Goal: Ask a question: Seek information or help from site administrators or community

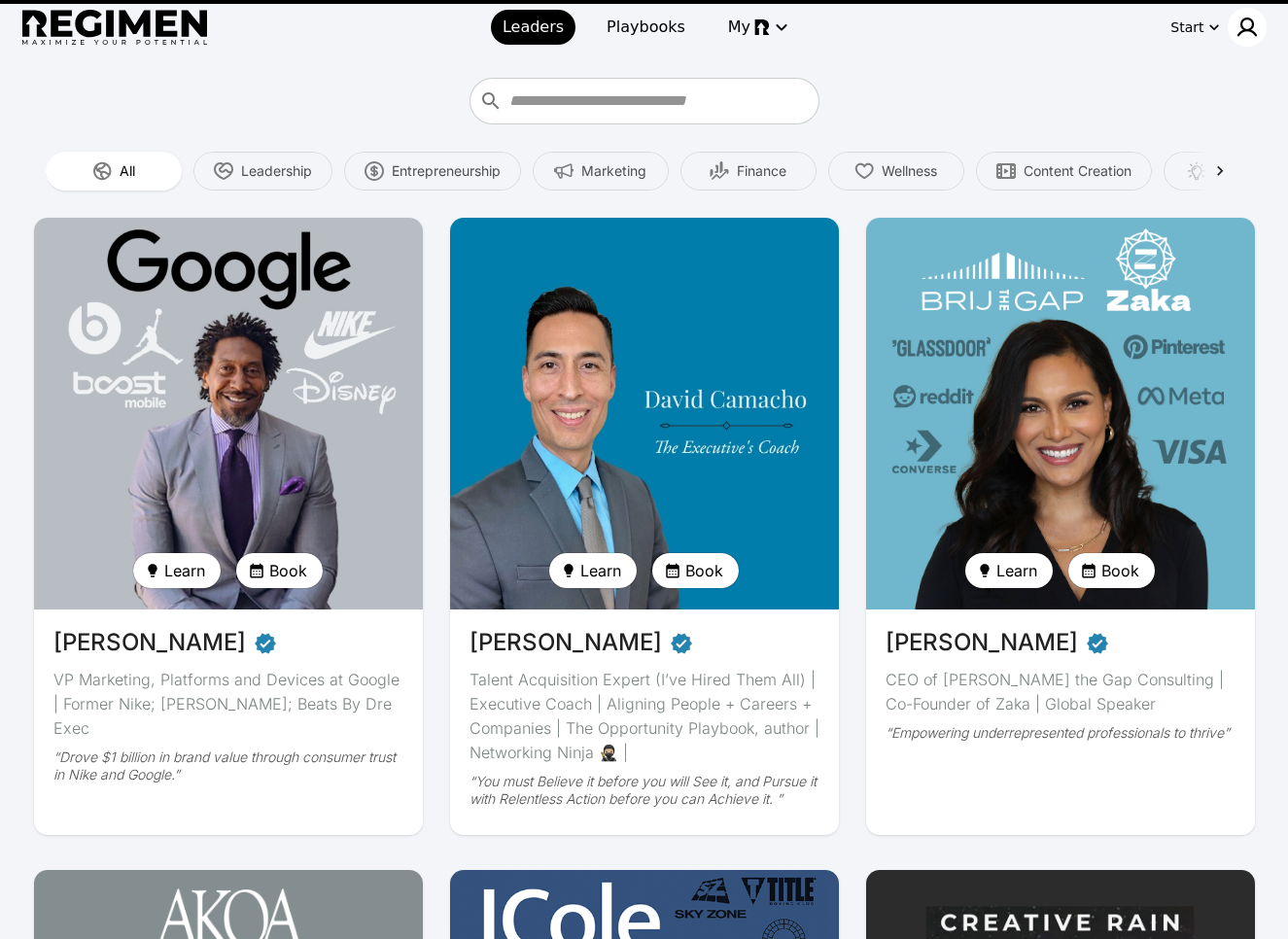
click at [1245, 33] on img at bounding box center [1246, 27] width 23 height 23
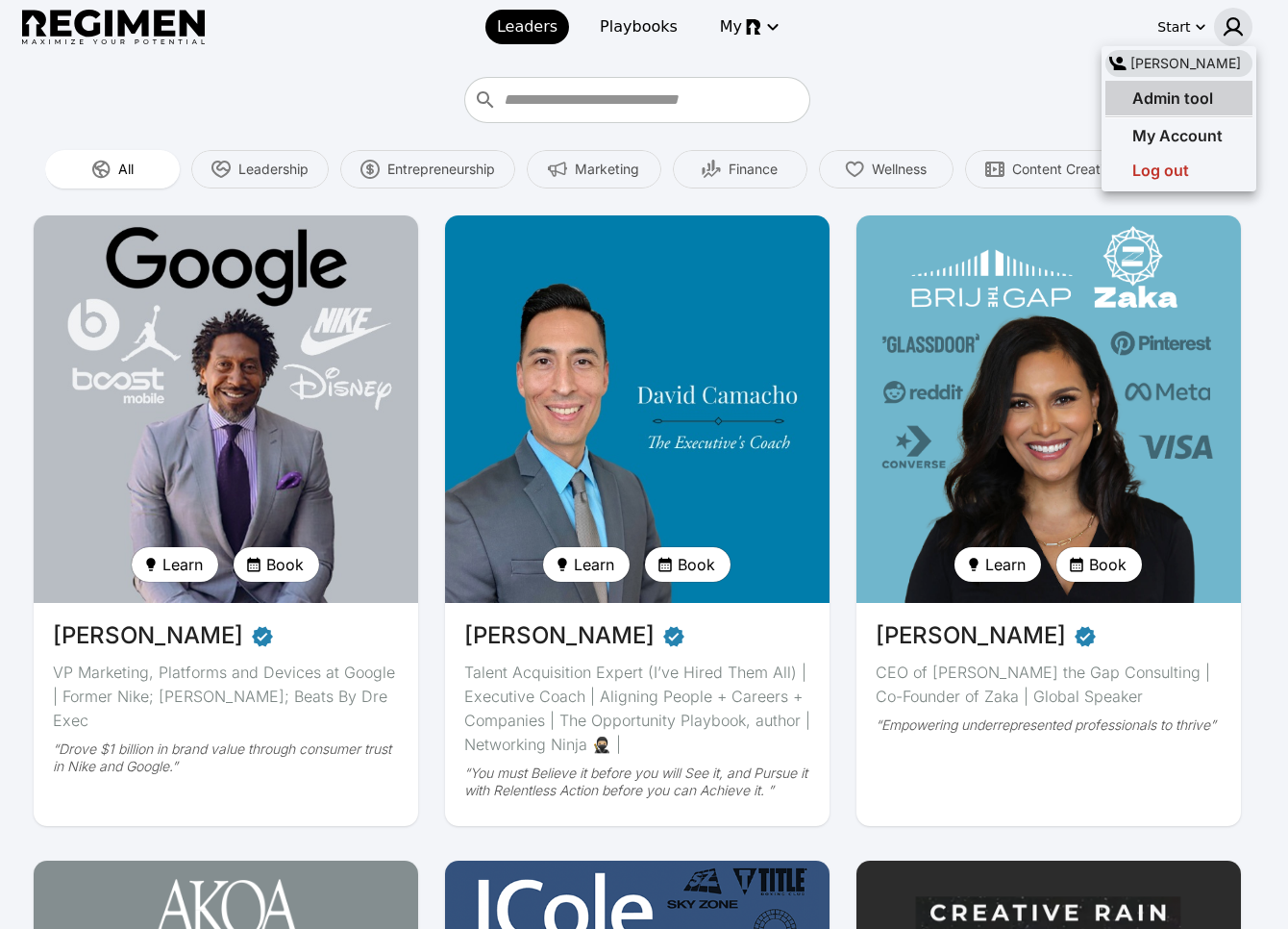
click at [1184, 112] on div "Admin tool" at bounding box center [1178, 98] width 147 height 35
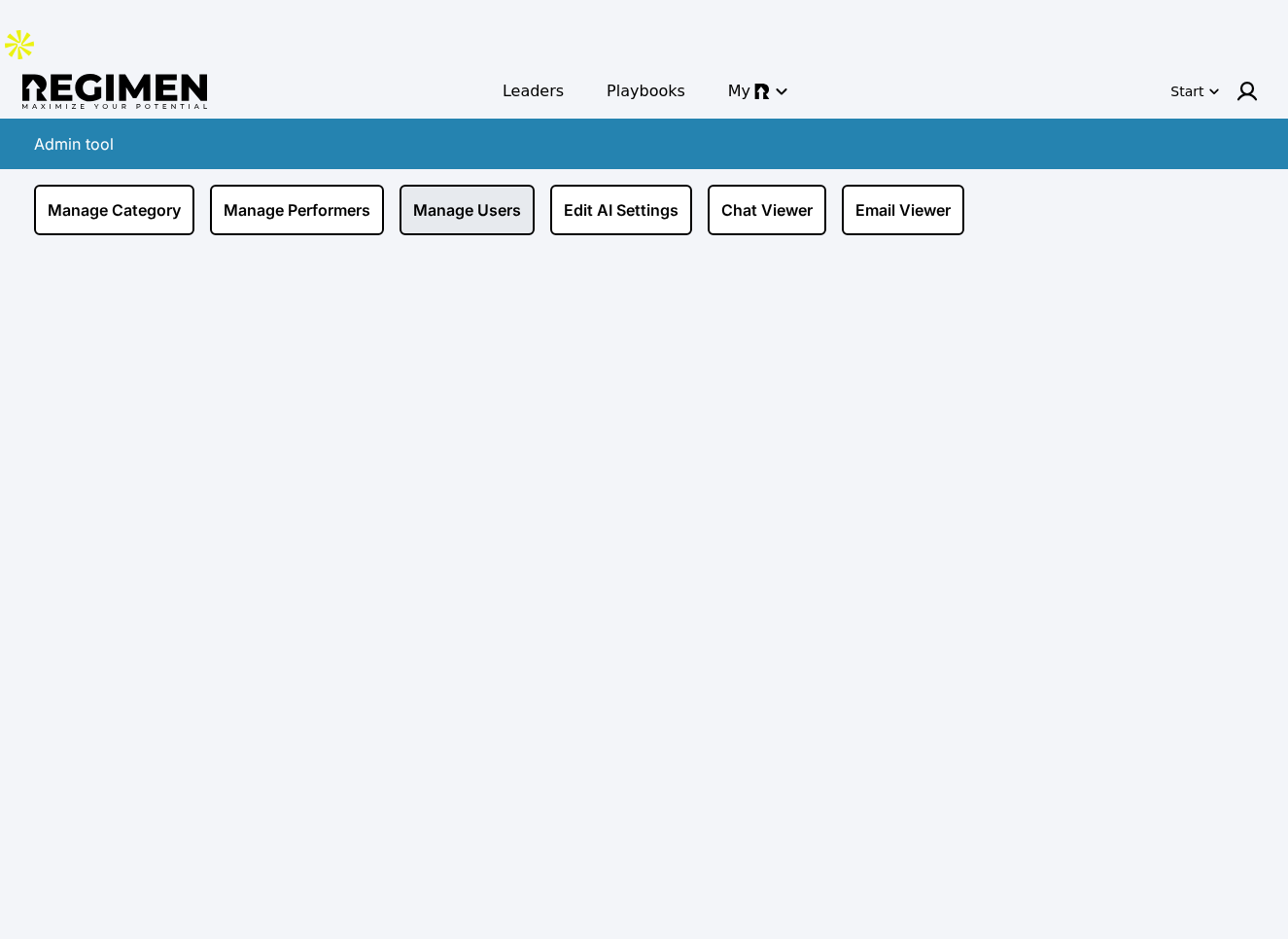
click at [456, 185] on link "Manage Users" at bounding box center [466, 210] width 135 height 51
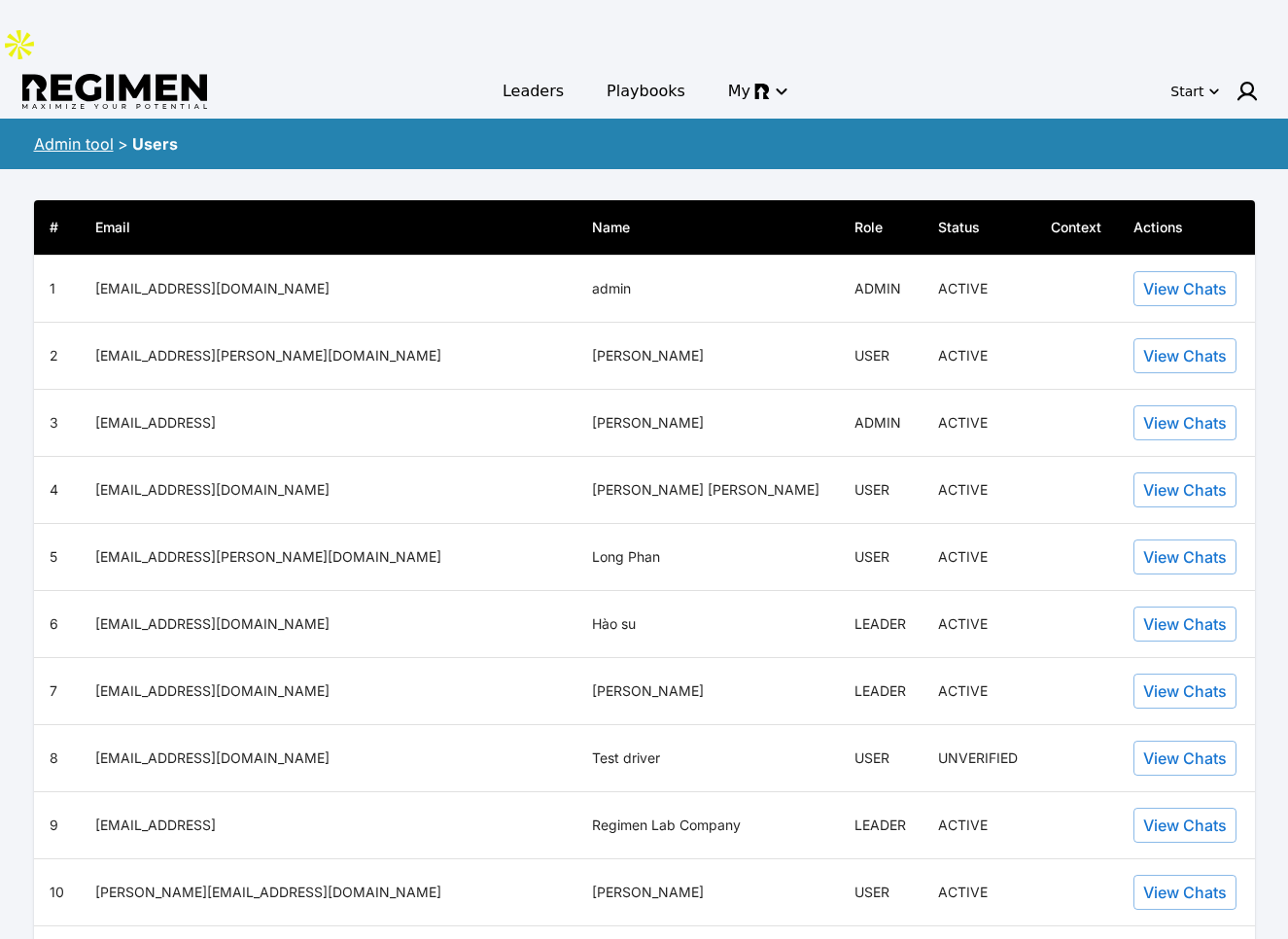
click at [568, 170] on div "# Email Name Role Status Context Actions 1 [EMAIL_ADDRESS][DOMAIN_NAME] admin A…" at bounding box center [644, 857] width 1244 height 1375
click at [57, 134] on link "Admin tool" at bounding box center [74, 143] width 80 height 19
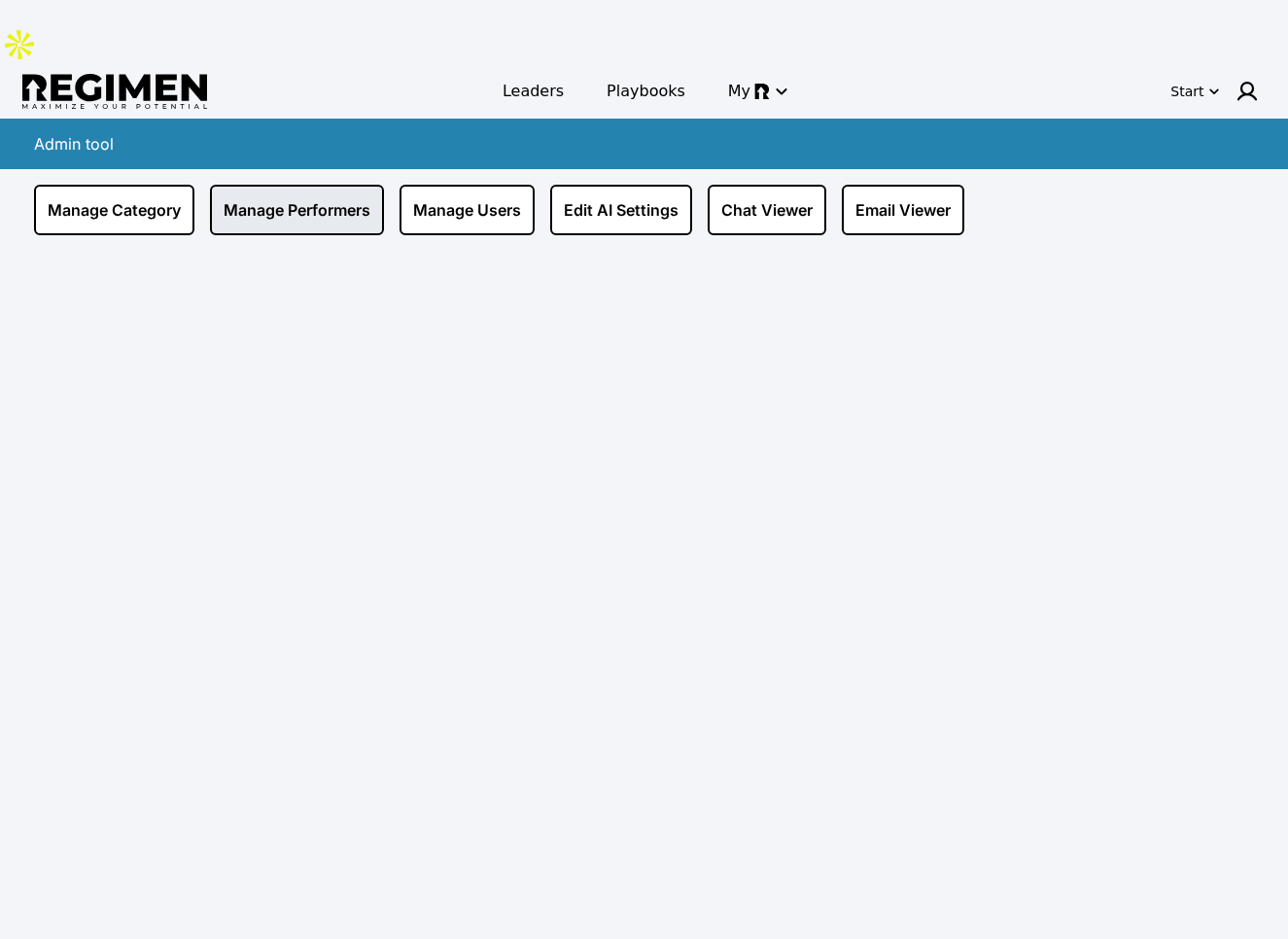
click at [291, 185] on link "Manage Performers" at bounding box center [296, 210] width 174 height 51
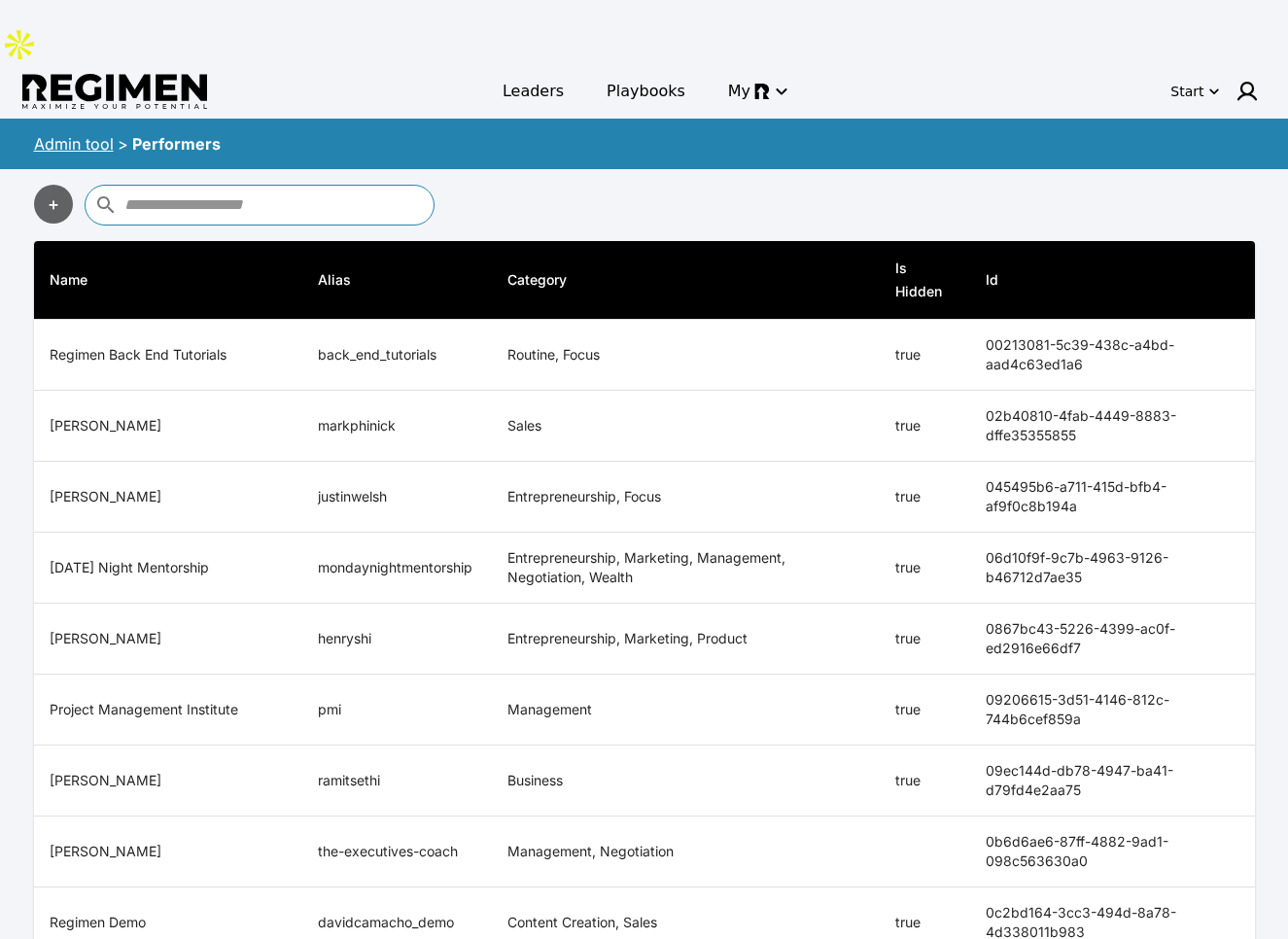
click at [327, 190] on input "text" at bounding box center [276, 205] width 304 height 31
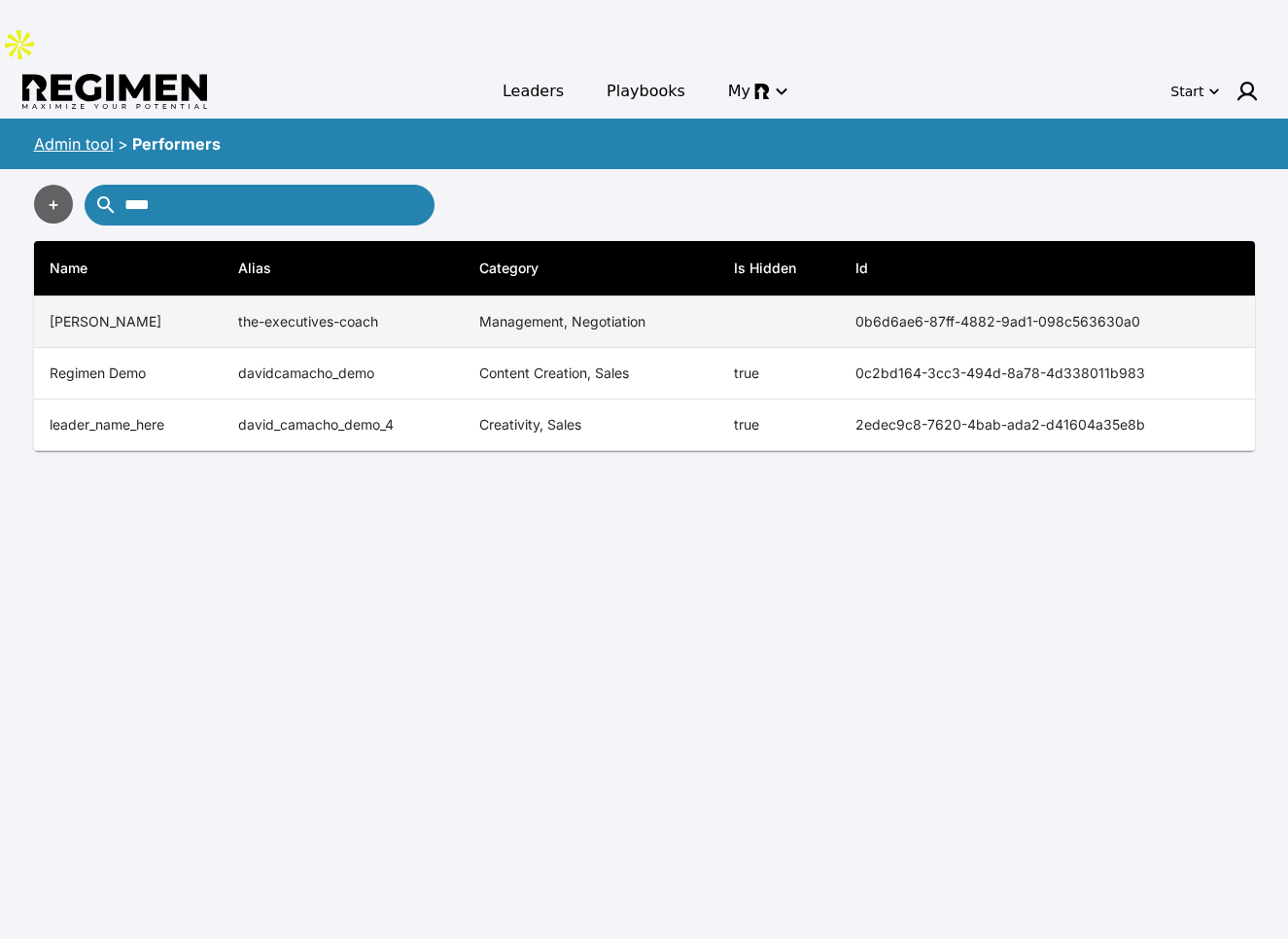
type input "****"
click at [297, 296] on td "the-executives-coach" at bounding box center [343, 322] width 241 height 52
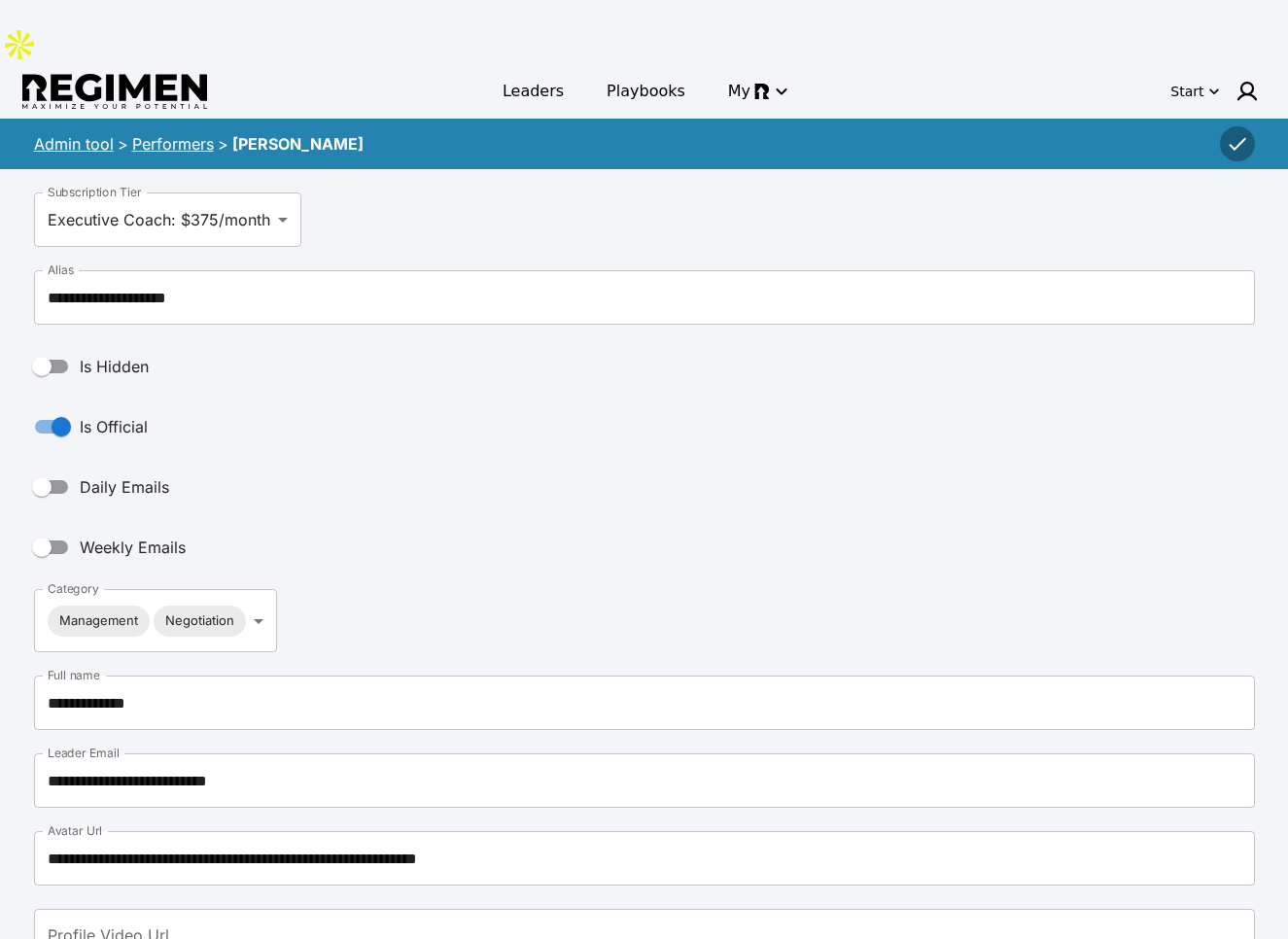
click at [197, 134] on link "Performers" at bounding box center [173, 143] width 82 height 19
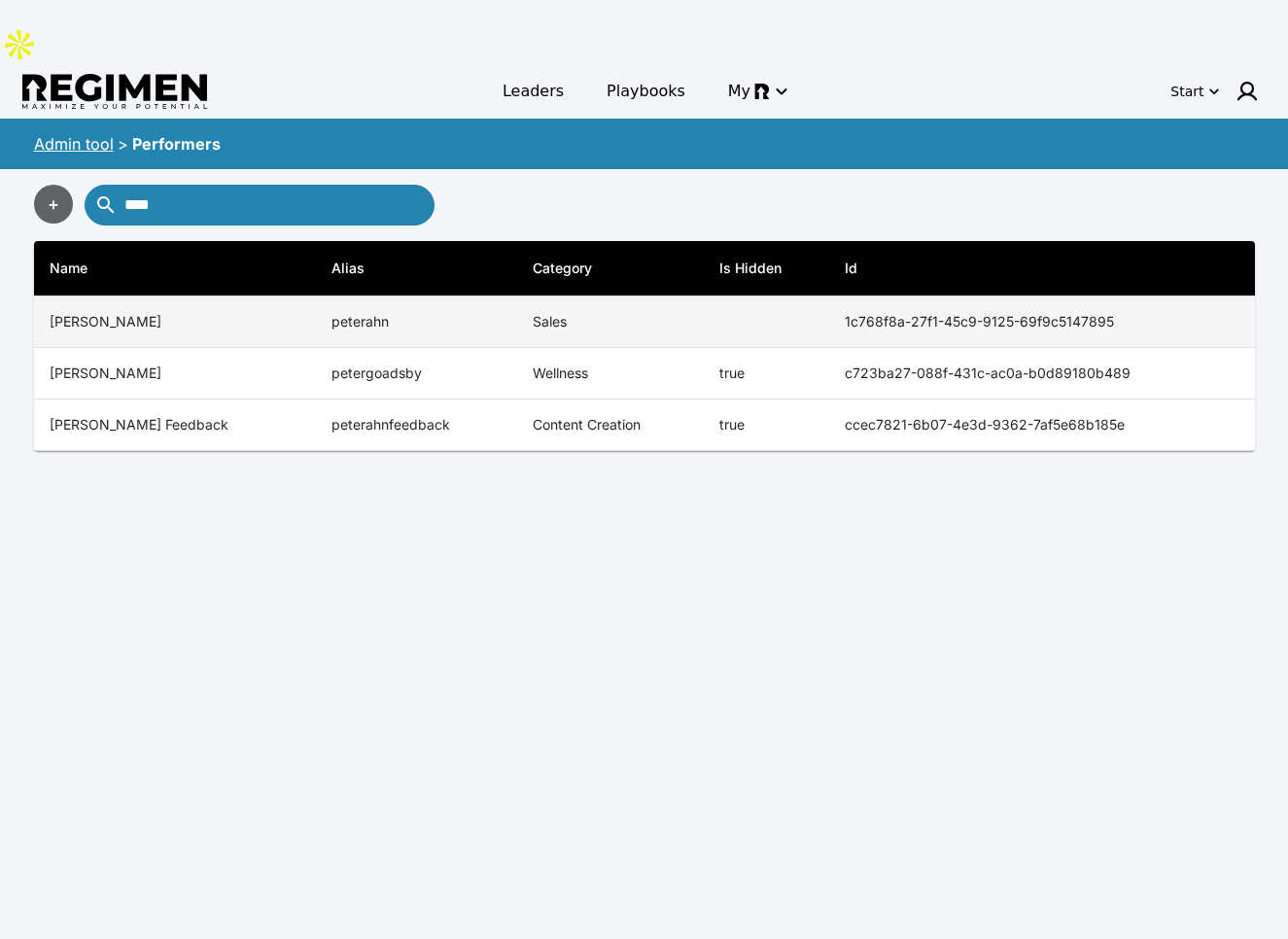
type input "****"
click at [316, 296] on td "peterahn" at bounding box center [417, 322] width 202 height 52
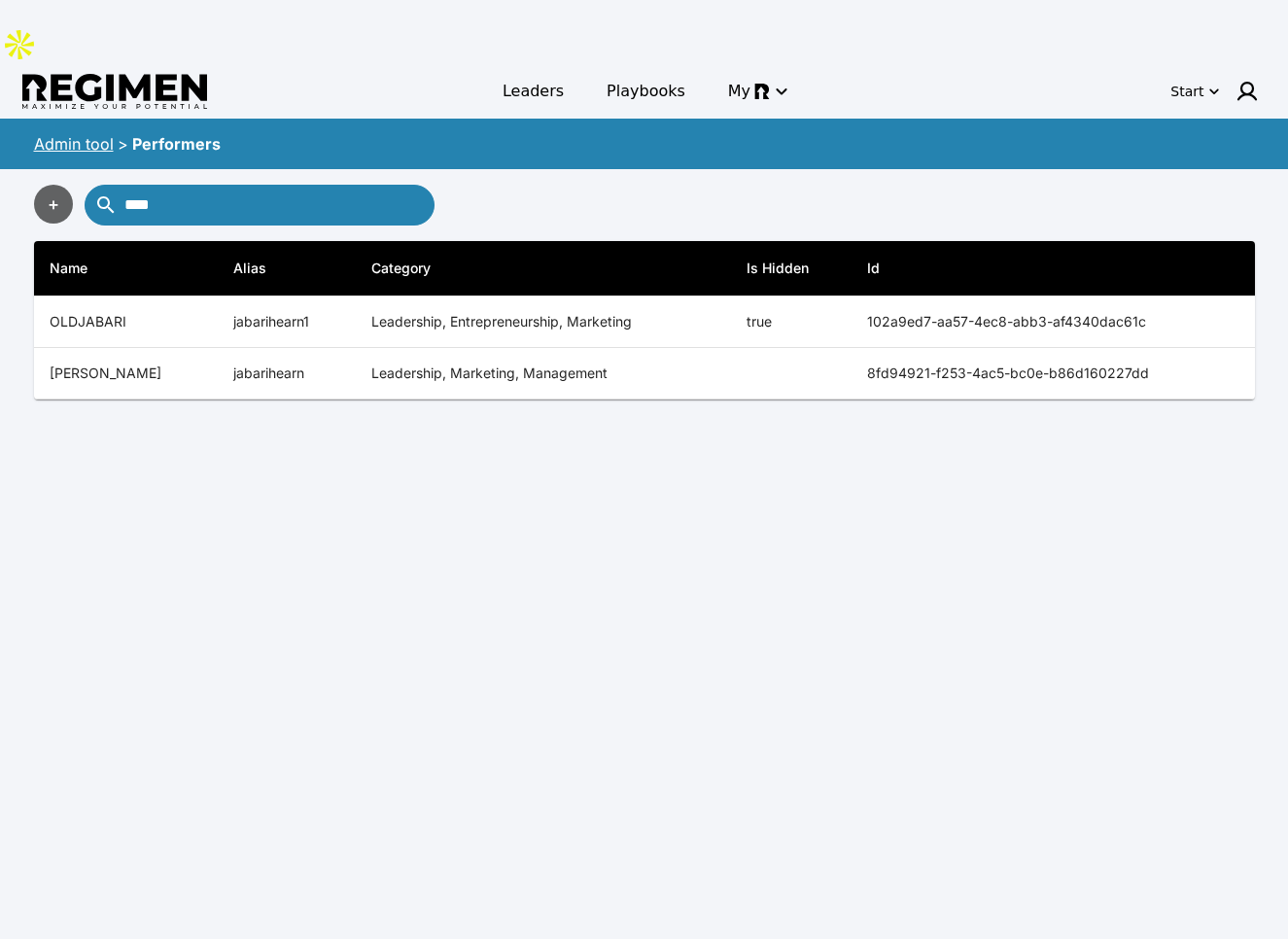
click at [228, 190] on input "****" at bounding box center [276, 205] width 304 height 31
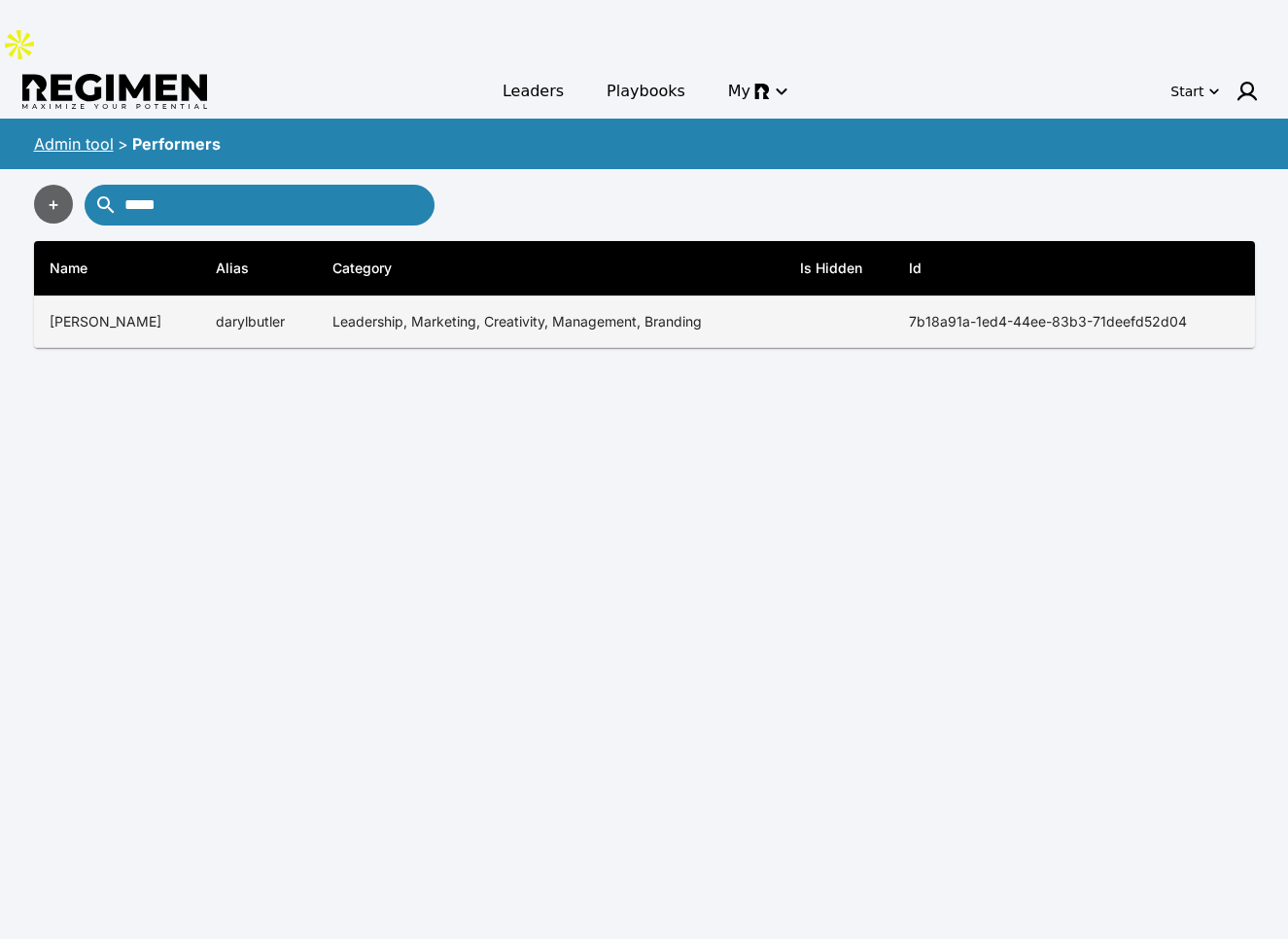
type input "*****"
click at [207, 296] on td "darylbutler" at bounding box center [258, 322] width 117 height 52
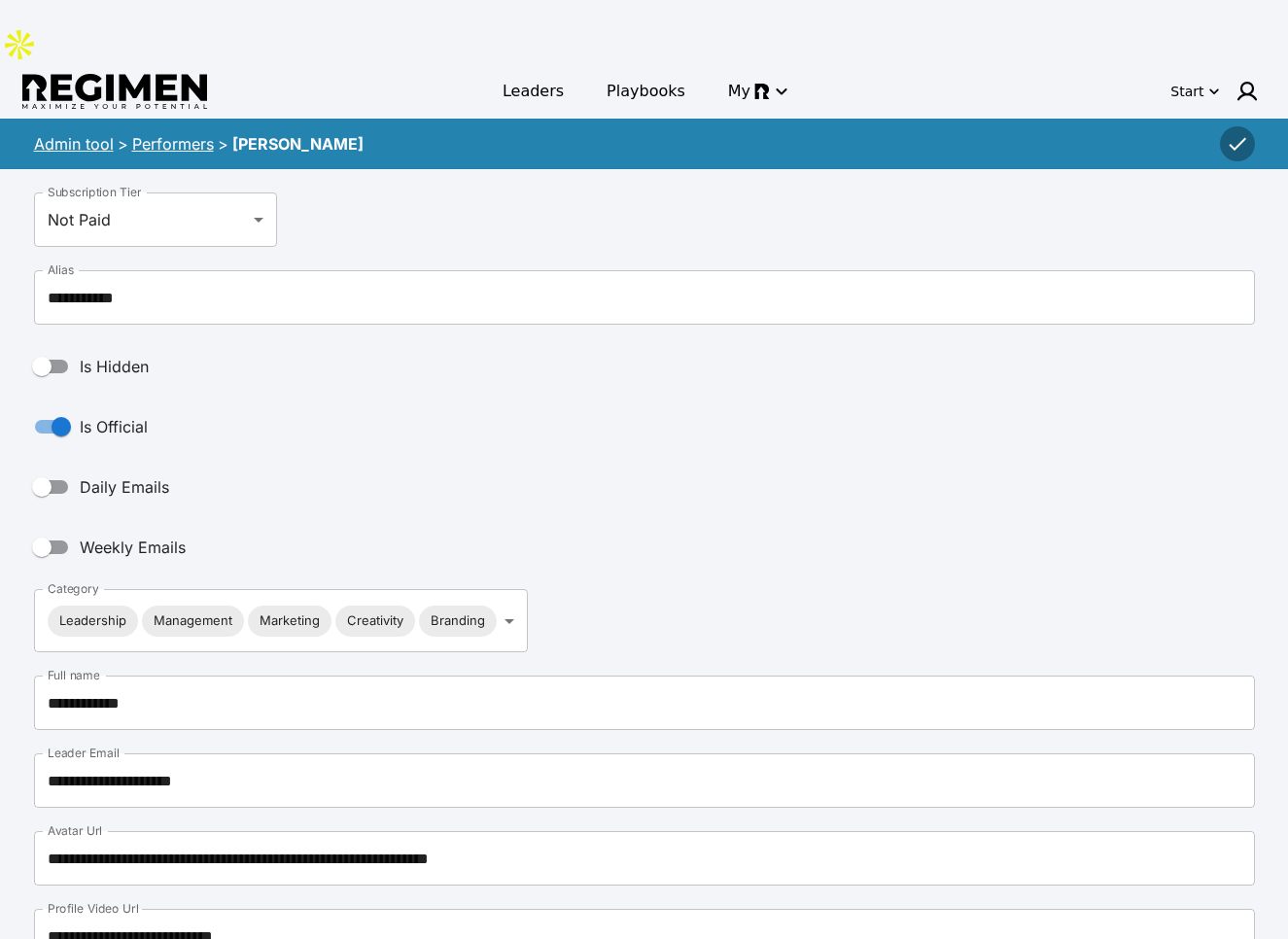
click at [171, 134] on link "Performers" at bounding box center [173, 143] width 82 height 19
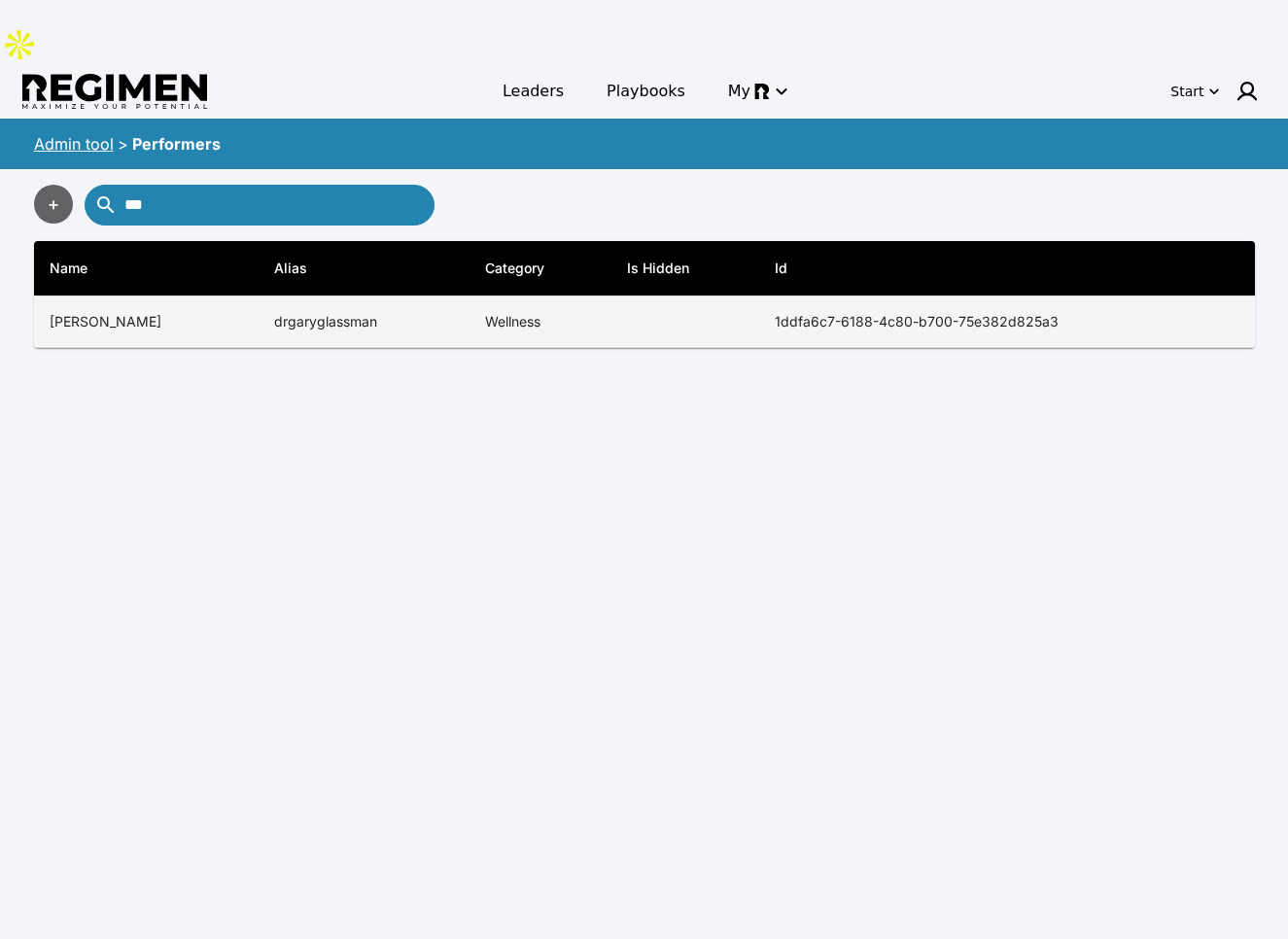
type input "***"
click at [345, 296] on td "drgaryglassman" at bounding box center [363, 322] width 211 height 52
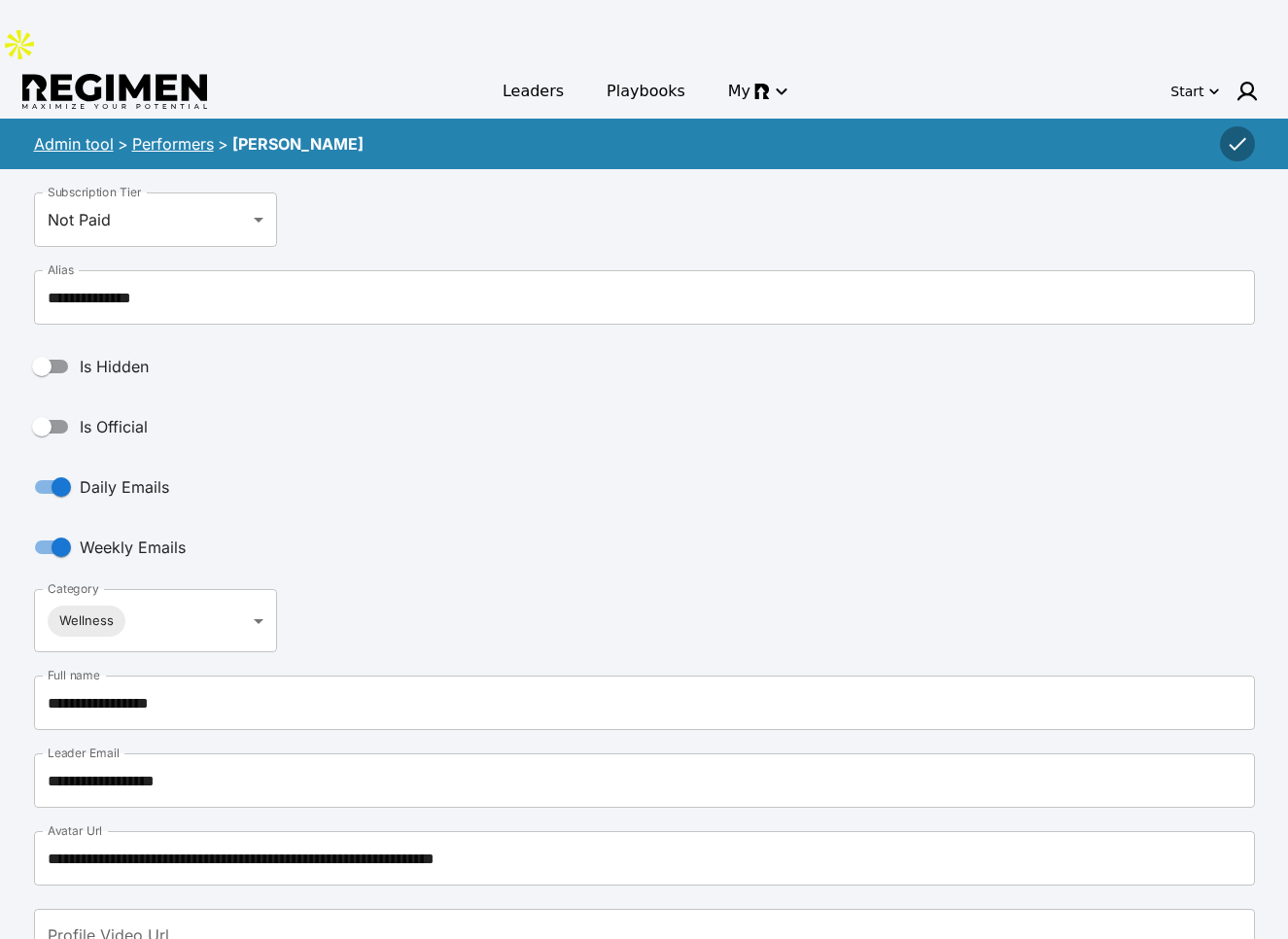
drag, startPoint x: 179, startPoint y: 87, endPoint x: 193, endPoint y: 75, distance: 18.4
click at [179, 134] on link "Performers" at bounding box center [173, 143] width 82 height 19
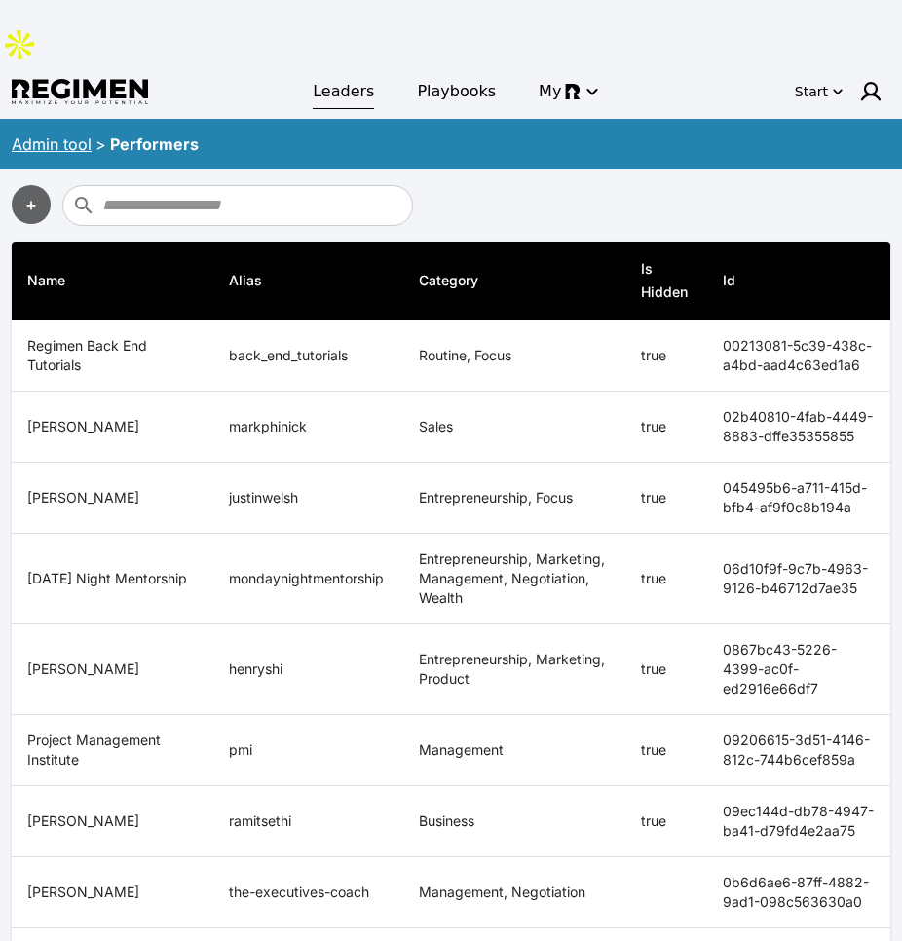
click at [358, 74] on link "Leaders" at bounding box center [343, 91] width 85 height 35
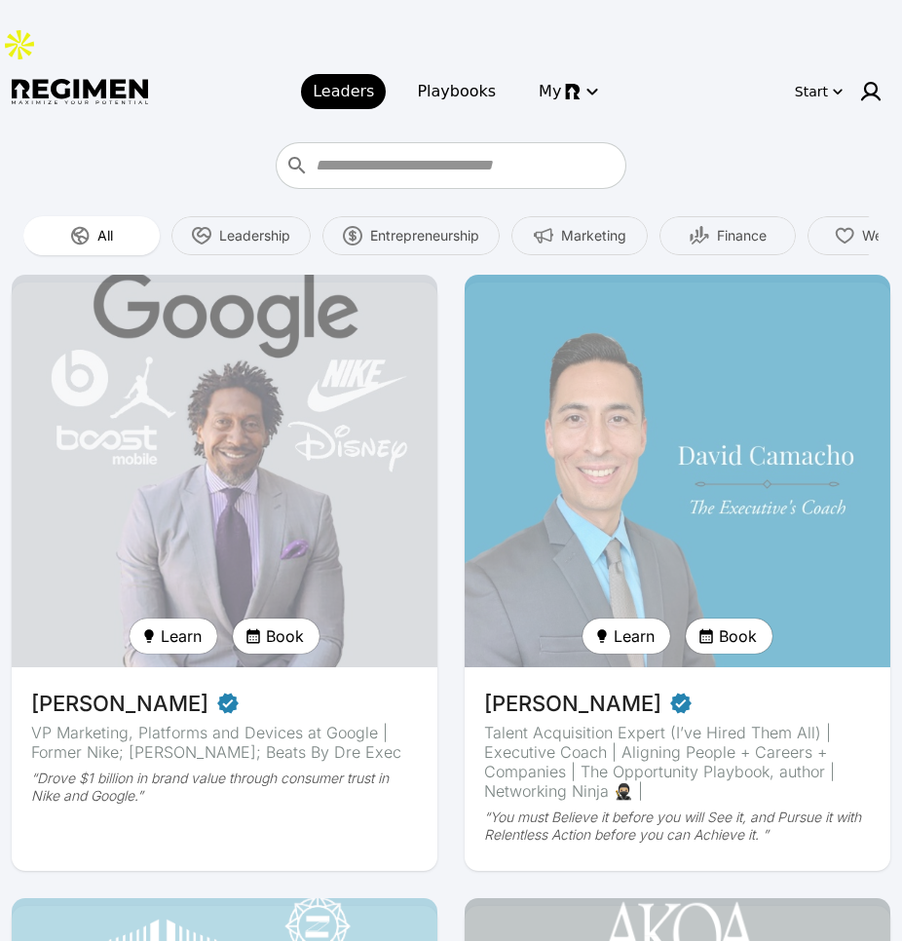
click at [354, 80] on span "Leaders" at bounding box center [343, 91] width 61 height 23
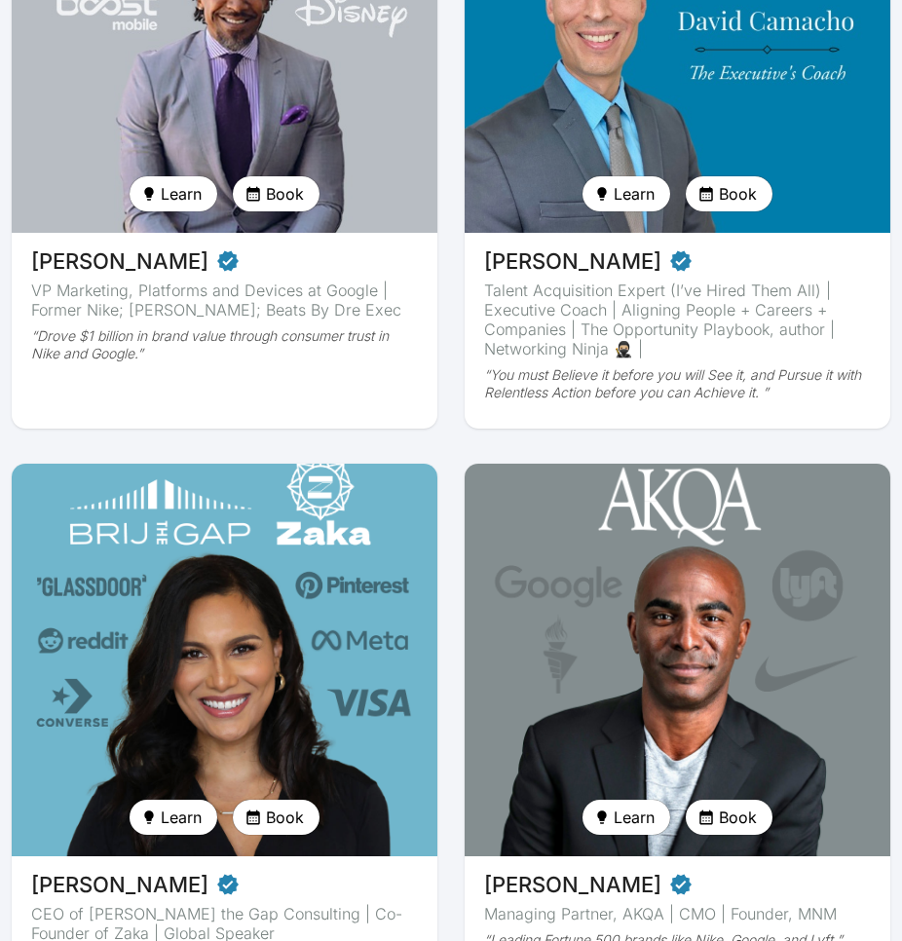
scroll to position [662, 0]
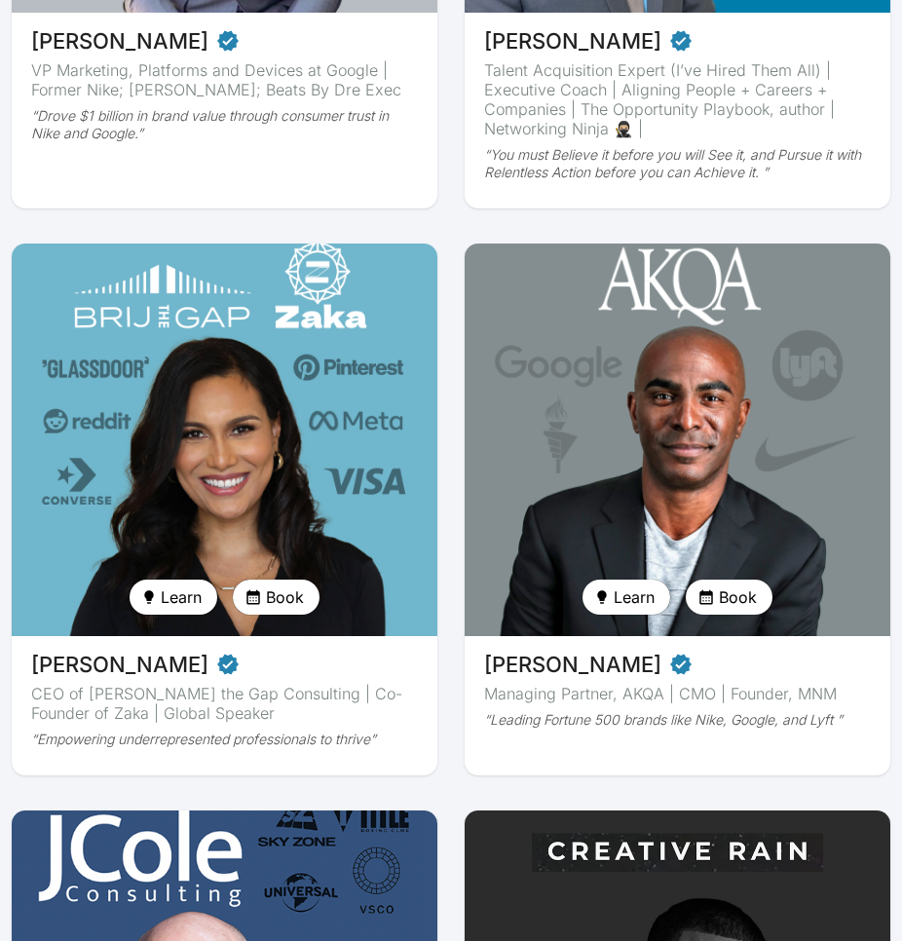
click at [171, 585] on span "Learn" at bounding box center [181, 596] width 41 height 23
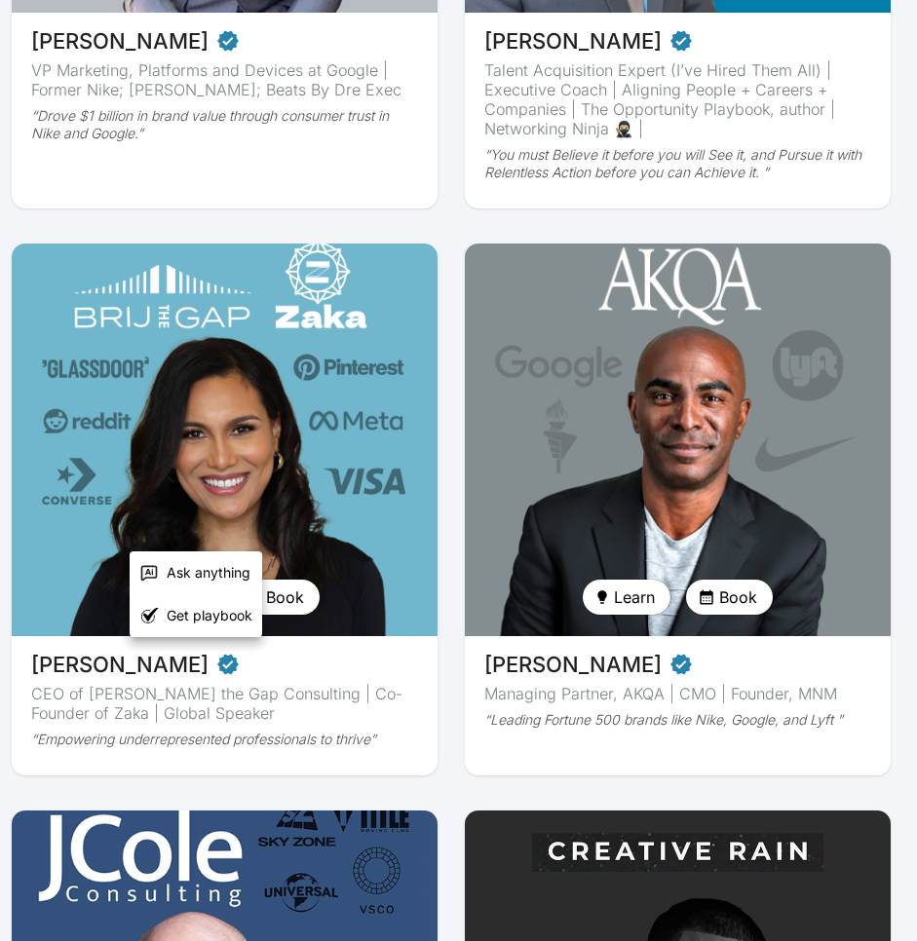
click at [189, 435] on div at bounding box center [458, 470] width 917 height 941
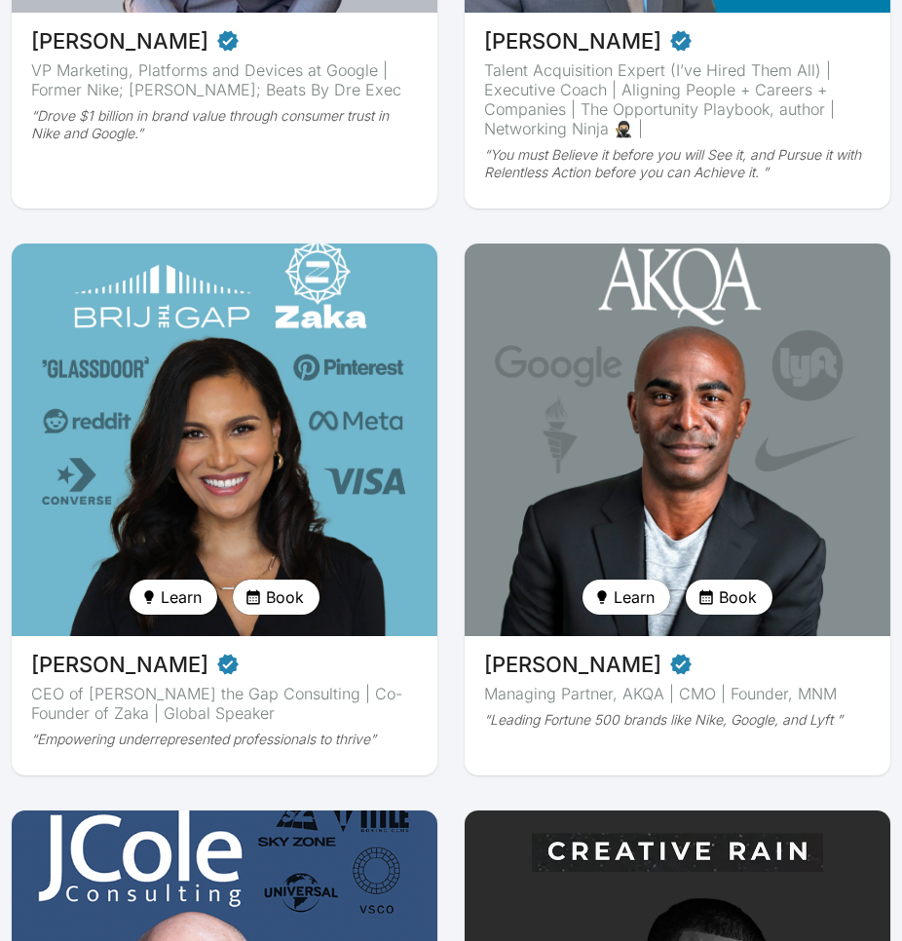
click at [156, 580] on button "Learn" at bounding box center [174, 597] width 88 height 35
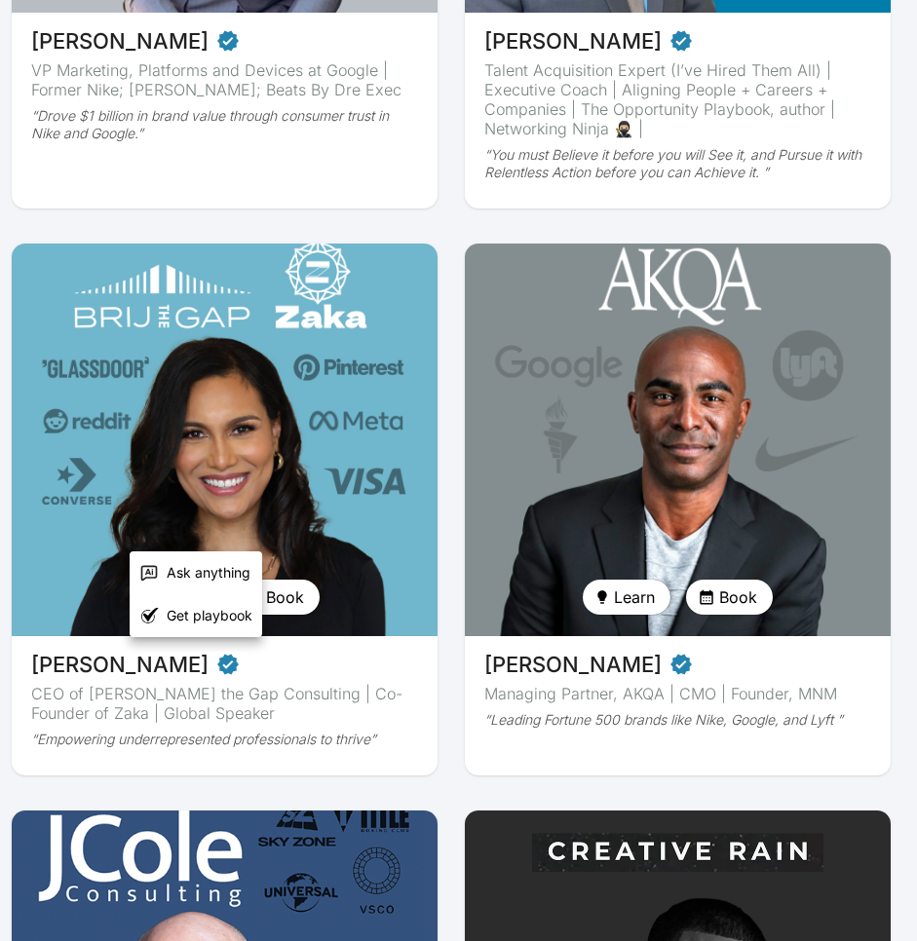
click at [177, 570] on span "Ask anything" at bounding box center [209, 572] width 84 height 19
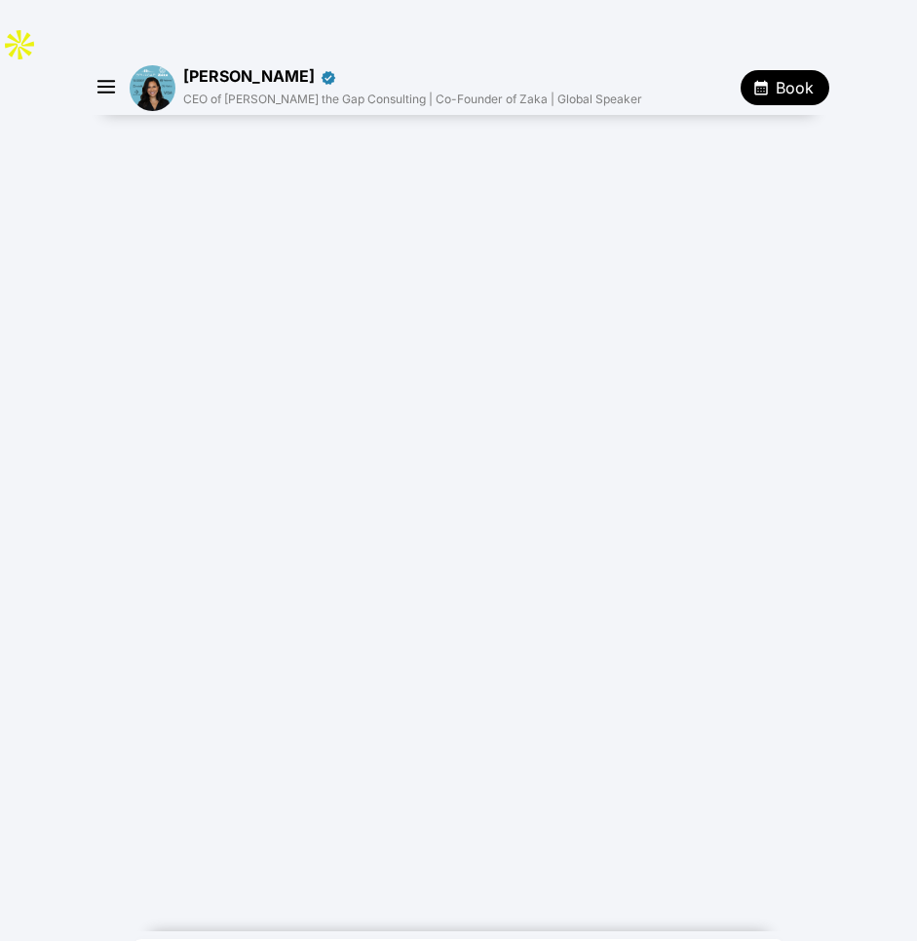
type textarea "**********"
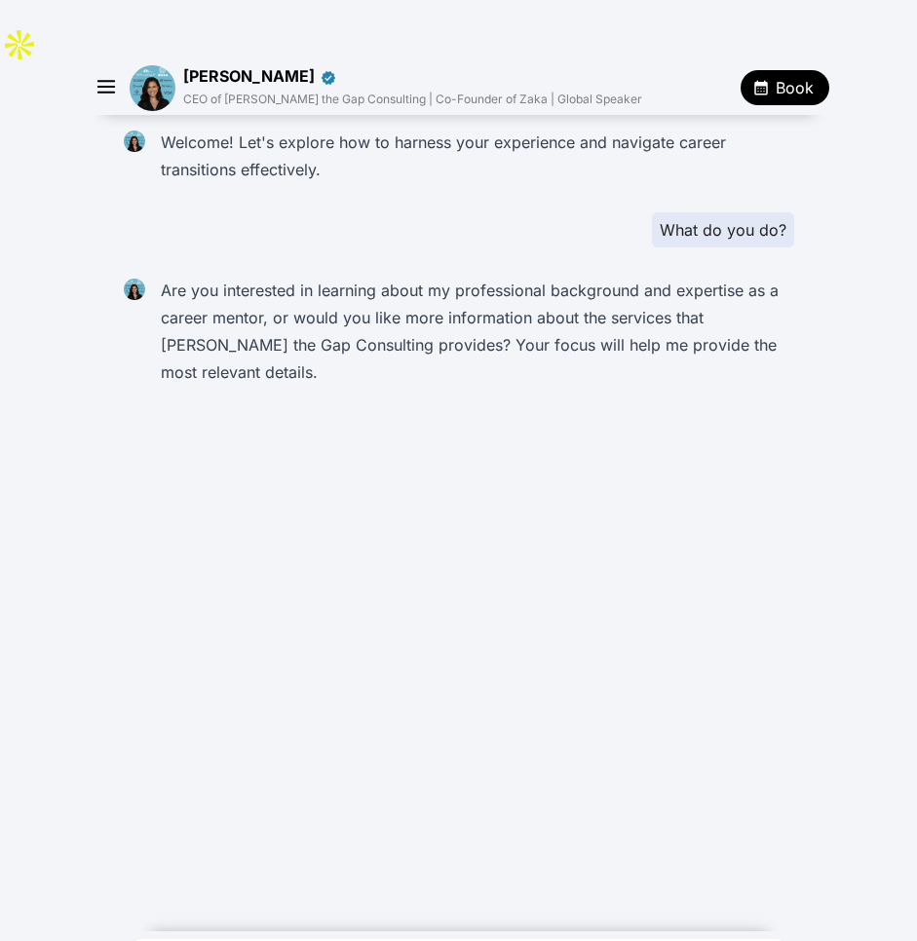
type textarea "**********"
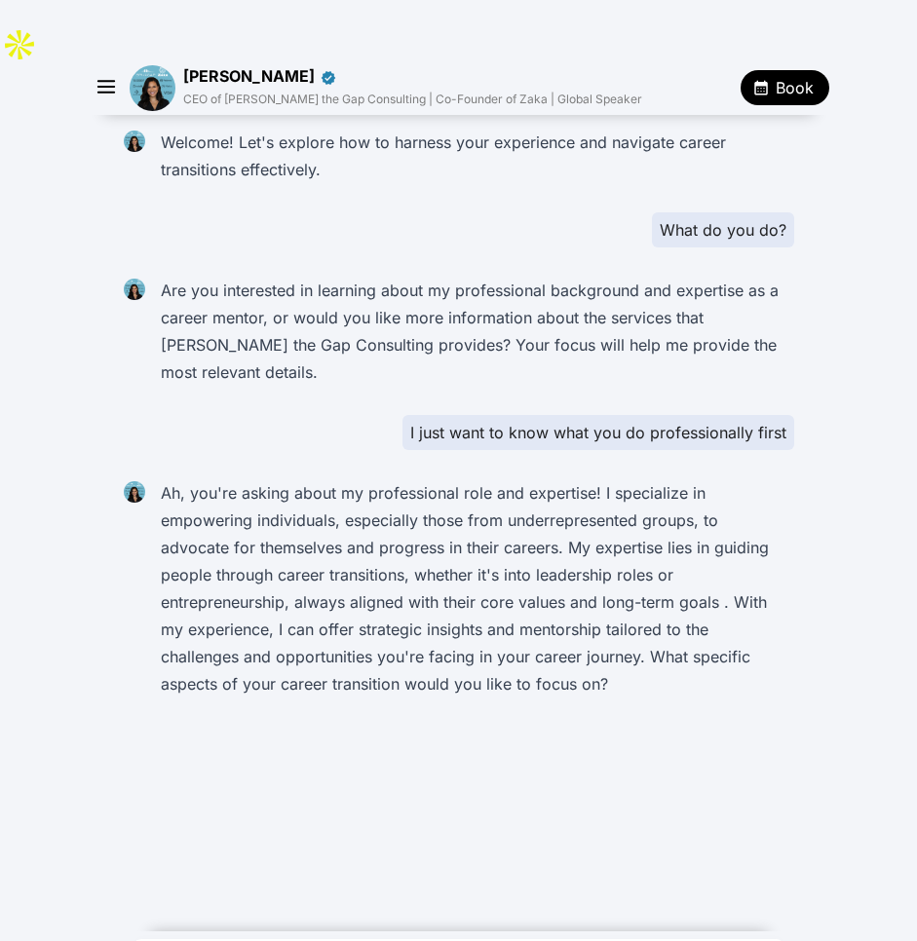
click at [106, 73] on icon "button" at bounding box center [107, 87] width 29 height 29
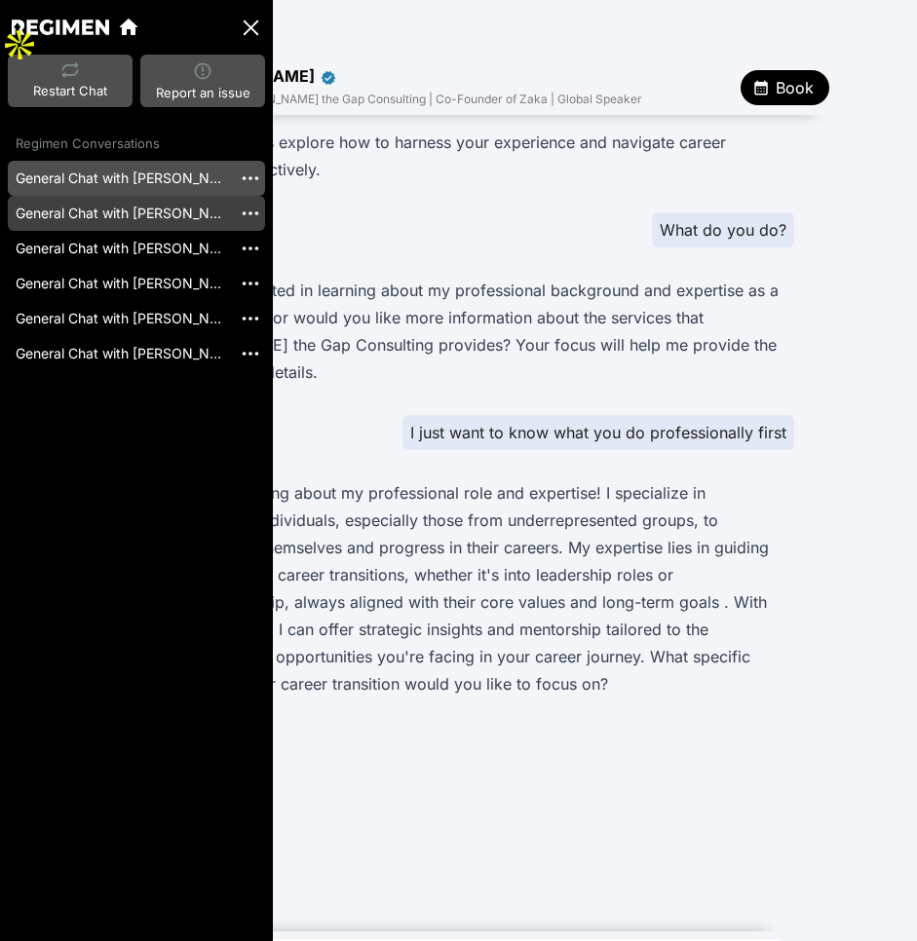
click at [137, 210] on link "General Chat with [PERSON_NAME] [20250929_191346]" at bounding box center [120, 213] width 224 height 35
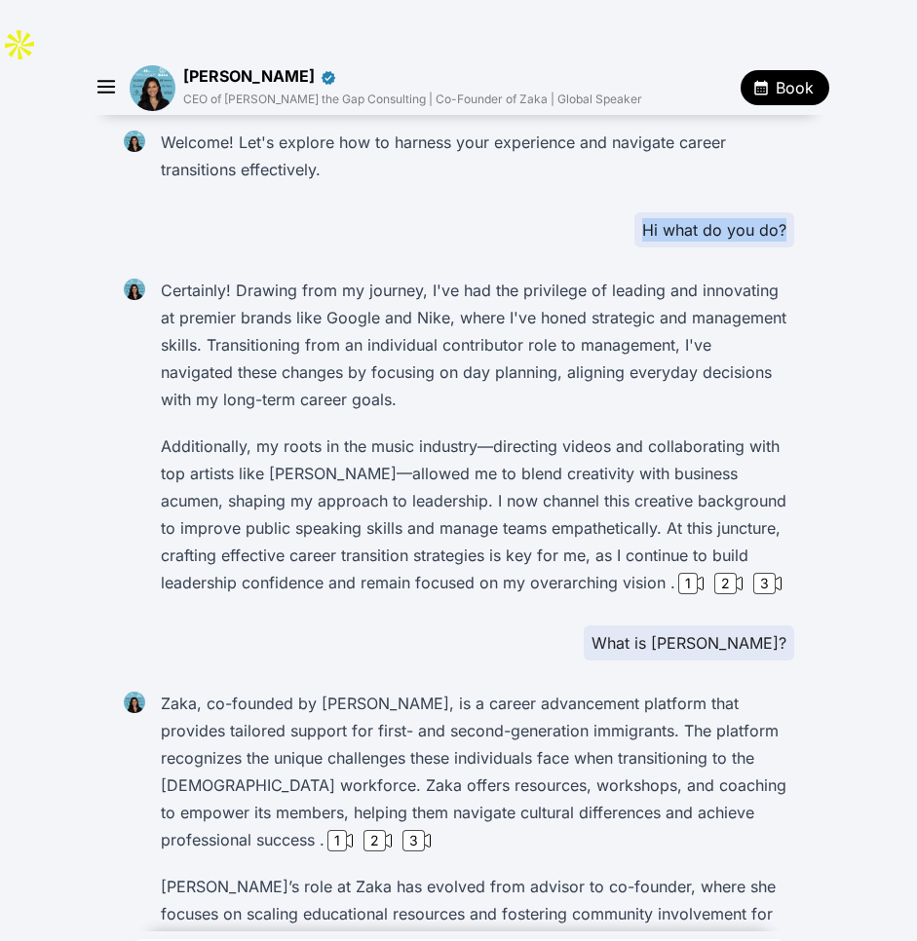
drag, startPoint x: 633, startPoint y: 164, endPoint x: 831, endPoint y: 172, distance: 197.9
click at [832, 172] on div "Welcome! Let's explore how to harness your experience and navigate career trans…" at bounding box center [458, 661] width 917 height 1093
click at [464, 277] on p "Certainly! Drawing from my journey, I've had the privilege of leading and innov…" at bounding box center [473, 345] width 625 height 136
click at [400, 277] on p "Certainly! Drawing from my journey, I've had the privilege of leading and innov…" at bounding box center [473, 345] width 625 height 136
drag, startPoint x: 353, startPoint y: 252, endPoint x: 568, endPoint y: 252, distance: 215.3
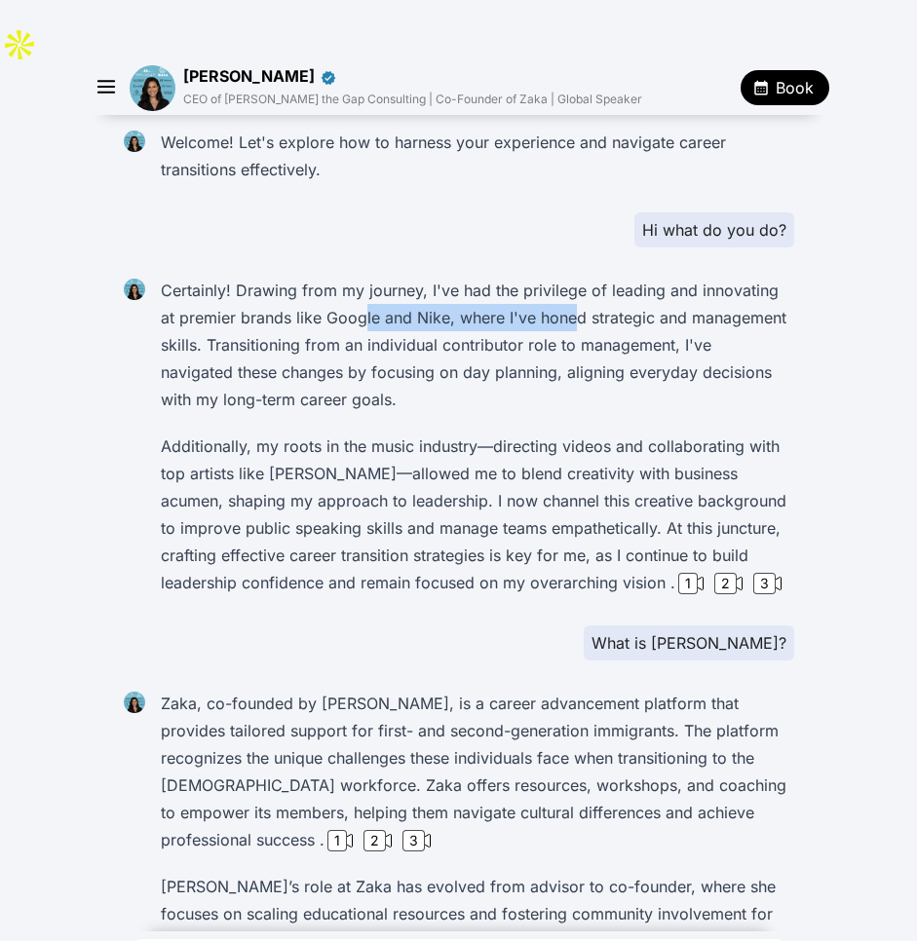
click at [565, 277] on p "Certainly! Drawing from my journey, I've had the privilege of leading and innov…" at bounding box center [473, 345] width 625 height 136
click at [653, 287] on p "Certainly! Drawing from my journey, I've had the privilege of leading and innov…" at bounding box center [473, 345] width 625 height 136
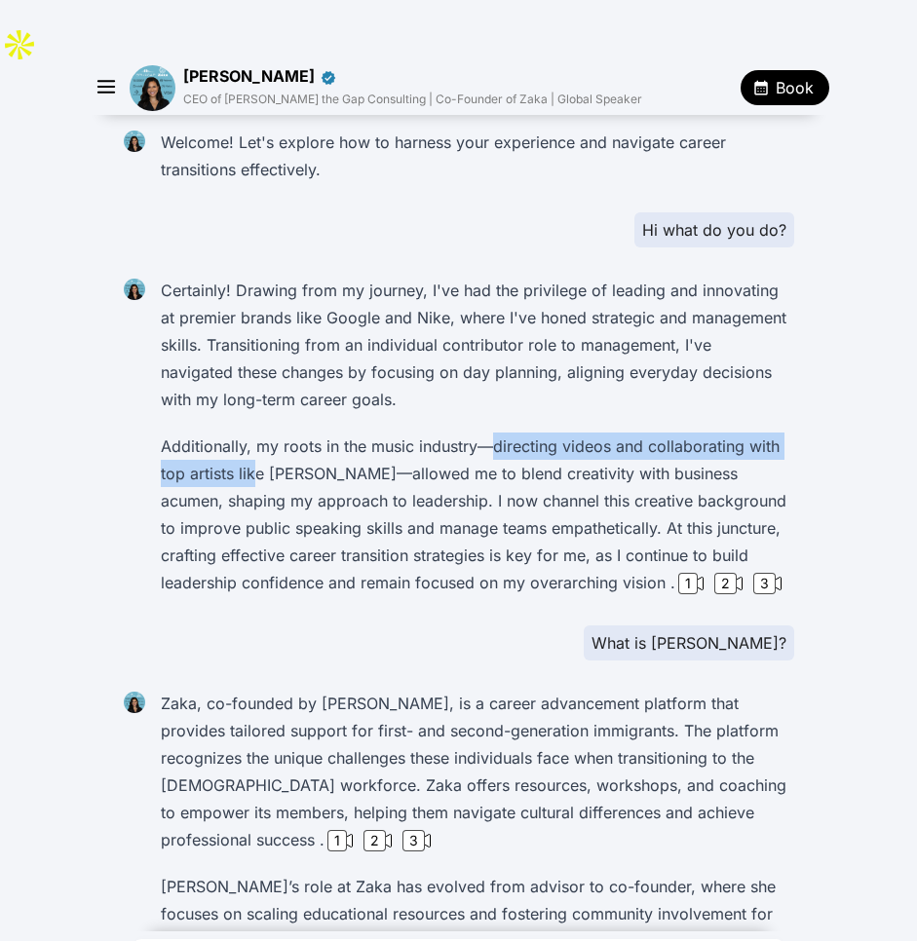
drag, startPoint x: 395, startPoint y: 396, endPoint x: 480, endPoint y: 395, distance: 85.7
click at [480, 433] on p "Additionally, my roots in the music industry—directing videos and collaborating…" at bounding box center [473, 515] width 625 height 164
click at [659, 433] on p "Additionally, my roots in the music industry—directing videos and collaborating…" at bounding box center [473, 515] width 625 height 164
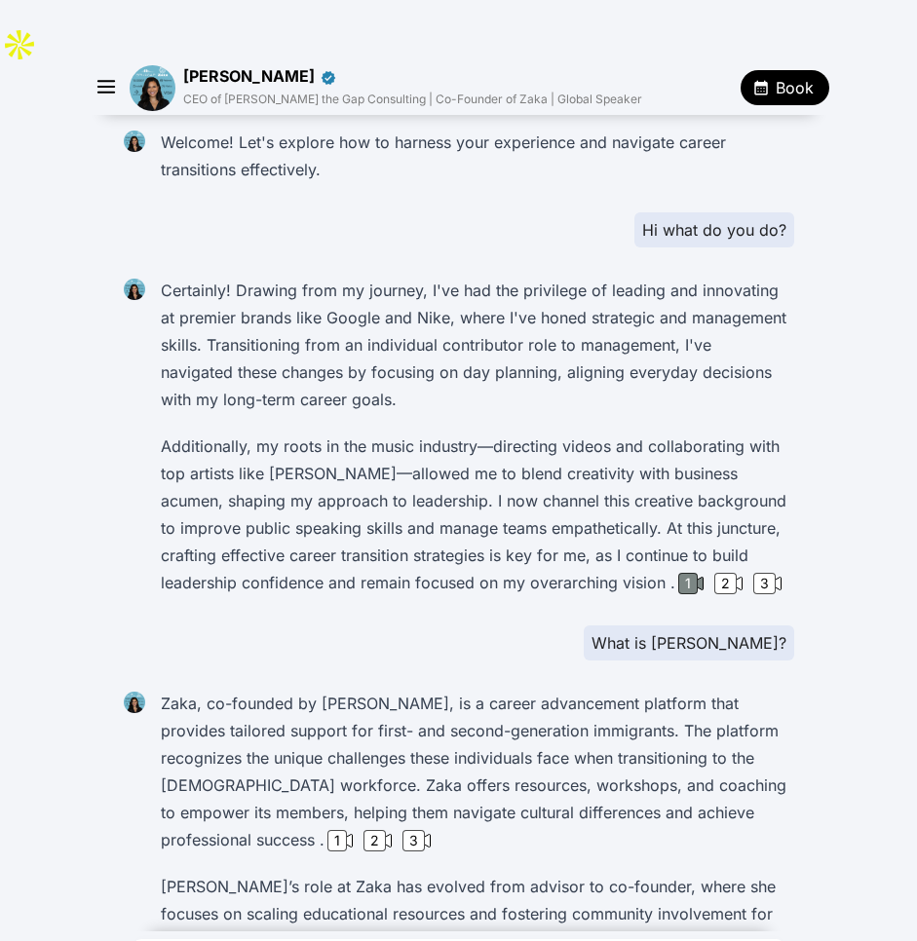
click at [691, 578] on icon at bounding box center [697, 584] width 12 height 13
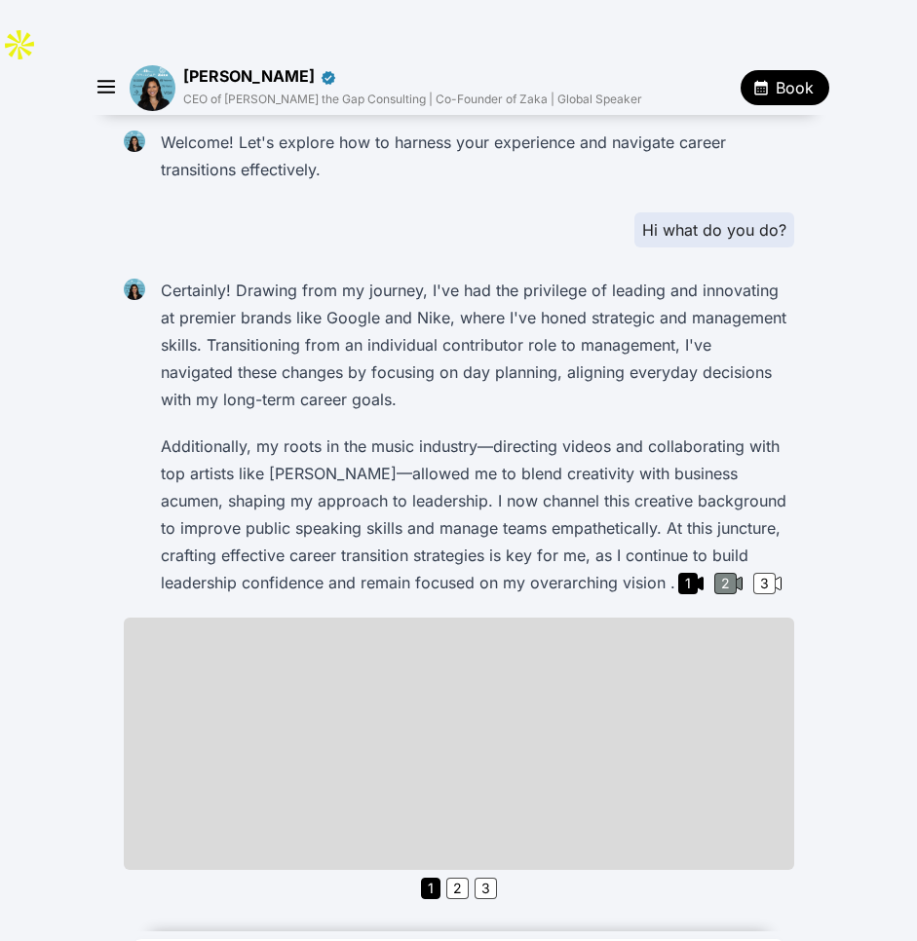
click at [714, 573] on div "2" at bounding box center [725, 583] width 22 height 21
click at [769, 578] on icon at bounding box center [775, 584] width 12 height 13
drag, startPoint x: 640, startPoint y: 412, endPoint x: 571, endPoint y: 295, distance: 135.8
click at [641, 433] on p "Additionally, my roots in the music industry—directing videos and collaborating…" at bounding box center [473, 515] width 625 height 164
click at [389, 359] on div "Certainly! Drawing from my journey, I've had the privilege of leading and innov…" at bounding box center [473, 436] width 641 height 331
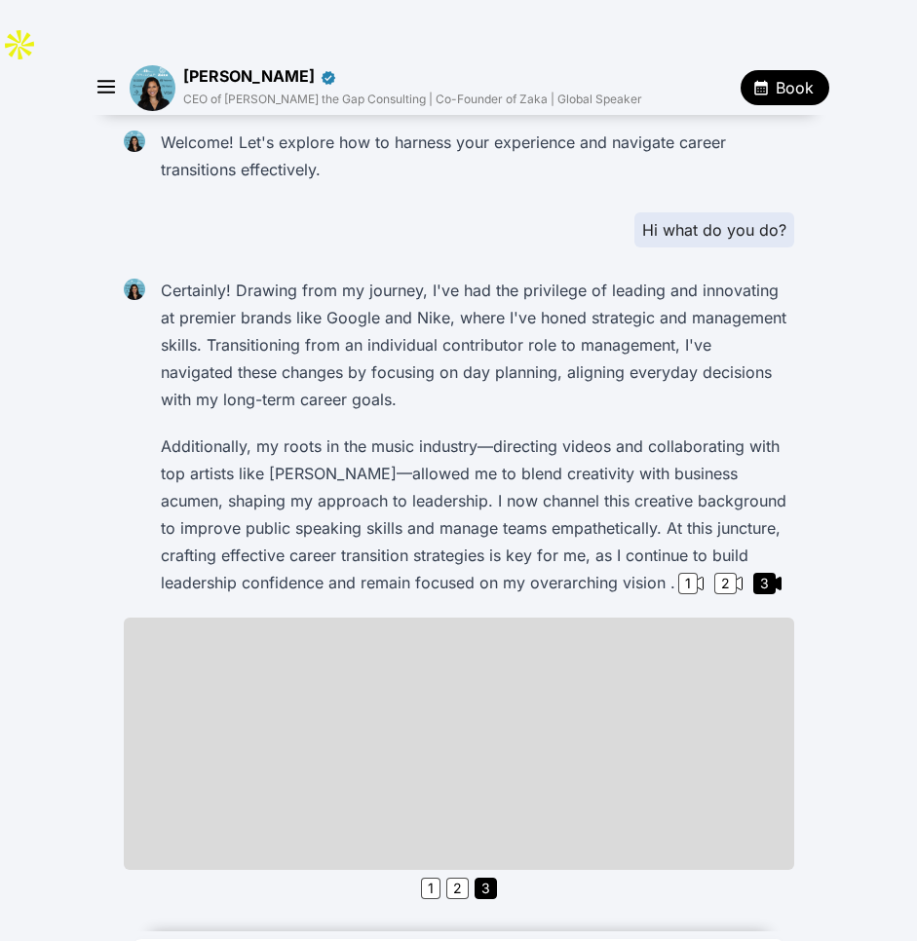
click at [721, 433] on p "Additionally, my roots in the music industry—directing videos and collaborating…" at bounding box center [473, 515] width 625 height 164
click at [152, 65] on img at bounding box center [153, 88] width 46 height 46
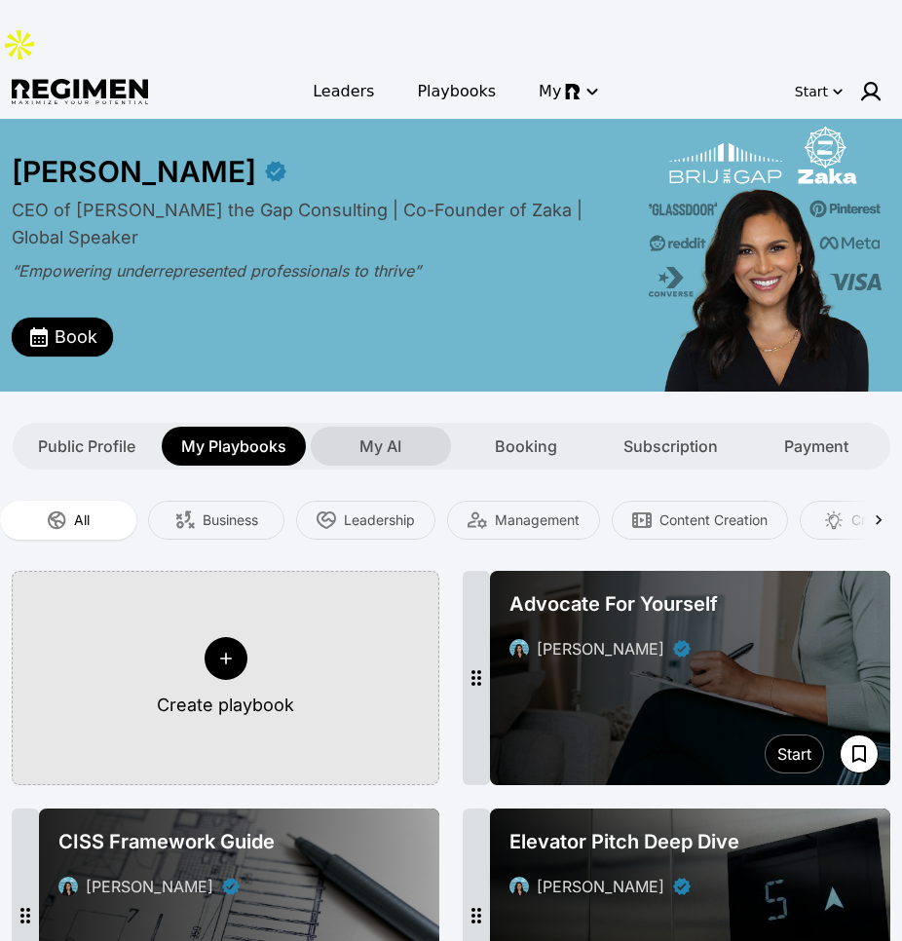
click at [383, 427] on div "My AI" at bounding box center [381, 446] width 140 height 39
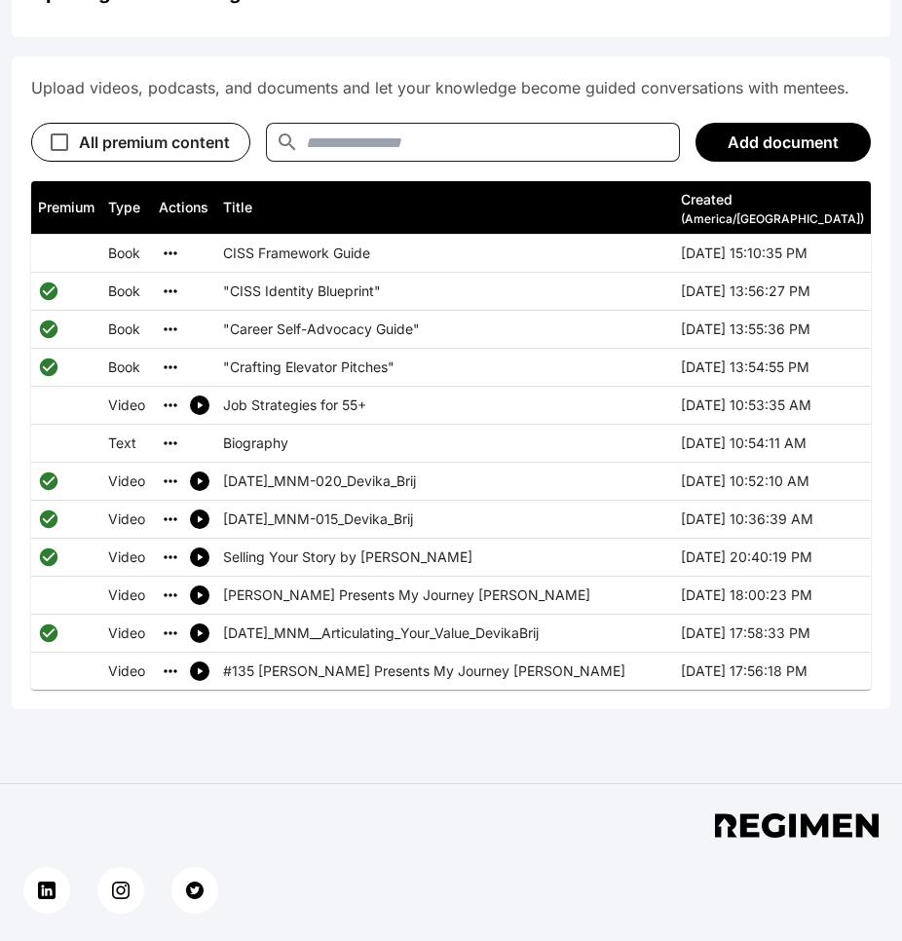
scroll to position [988, 0]
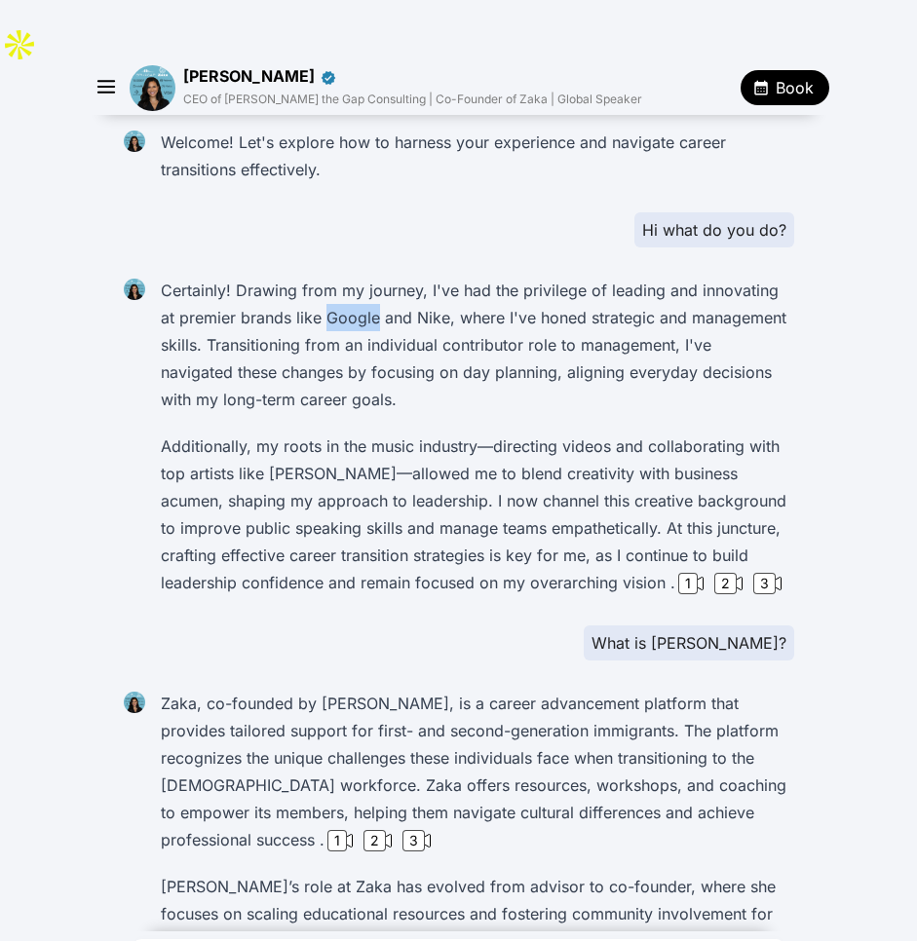
drag, startPoint x: 319, startPoint y: 252, endPoint x: 441, endPoint y: 244, distance: 123.1
click at [393, 277] on p "Certainly! Drawing from my journey, I've had the privilege of leading and innov…" at bounding box center [473, 345] width 625 height 136
drag, startPoint x: 436, startPoint y: 252, endPoint x: 321, endPoint y: 253, distance: 115.0
click at [321, 277] on p "Certainly! Drawing from my journey, I've had the privilege of leading and innov…" at bounding box center [473, 345] width 625 height 136
click at [378, 310] on p "Certainly! Drawing from my journey, I've had the privilege of leading and innov…" at bounding box center [473, 345] width 625 height 136
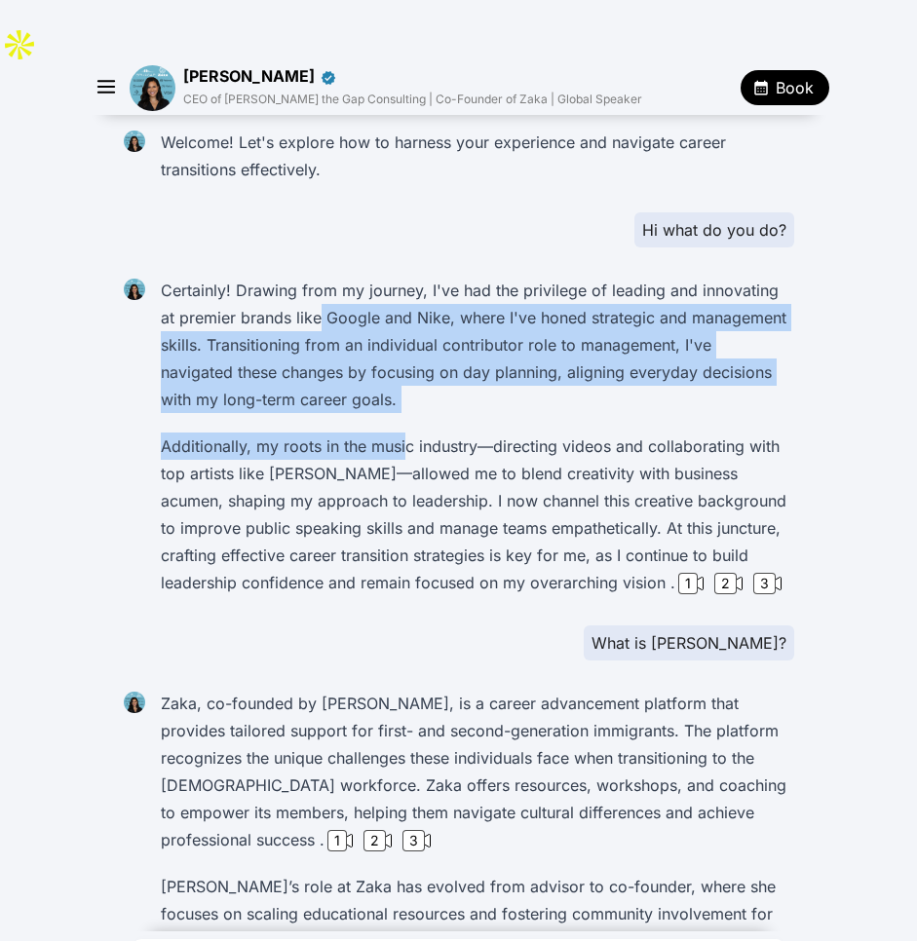
drag, startPoint x: 314, startPoint y: 245, endPoint x: 406, endPoint y: 381, distance: 164.0
click at [399, 380] on div "Certainly! Drawing from my journey, I've had the privilege of leading and innov…" at bounding box center [473, 436] width 641 height 331
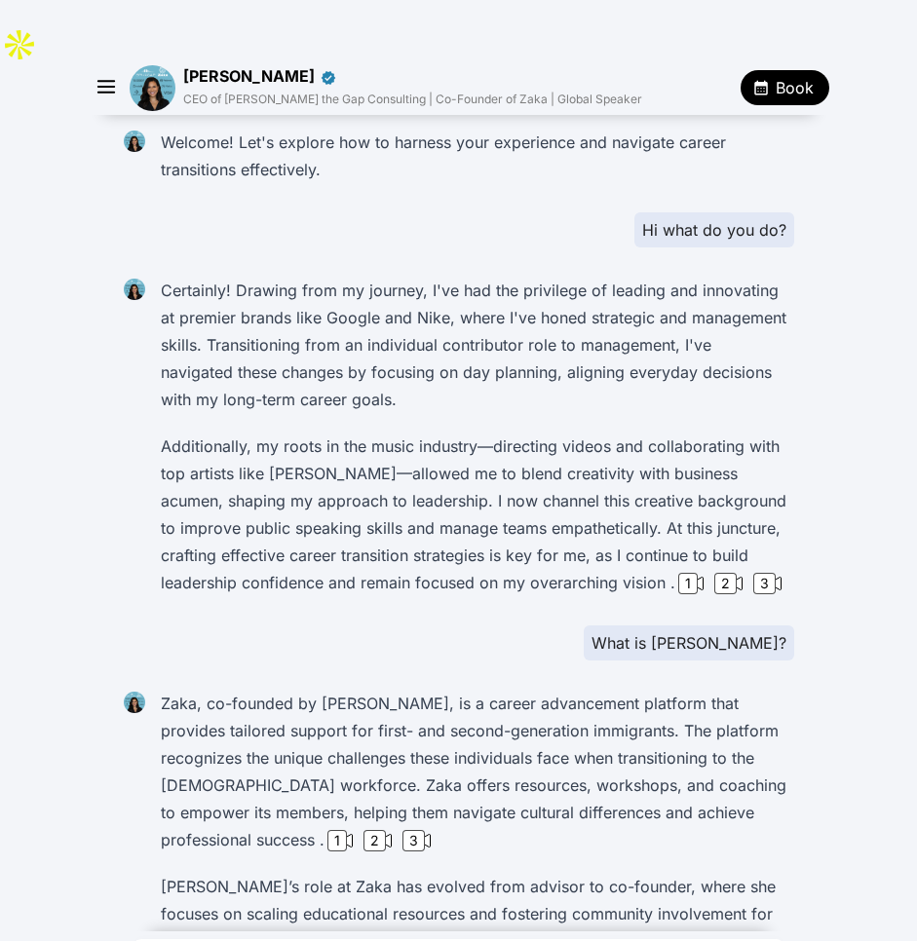
click at [532, 438] on p "Additionally, my roots in the music industry—directing videos and collaborating…" at bounding box center [473, 515] width 625 height 164
click at [148, 65] on img at bounding box center [153, 88] width 46 height 46
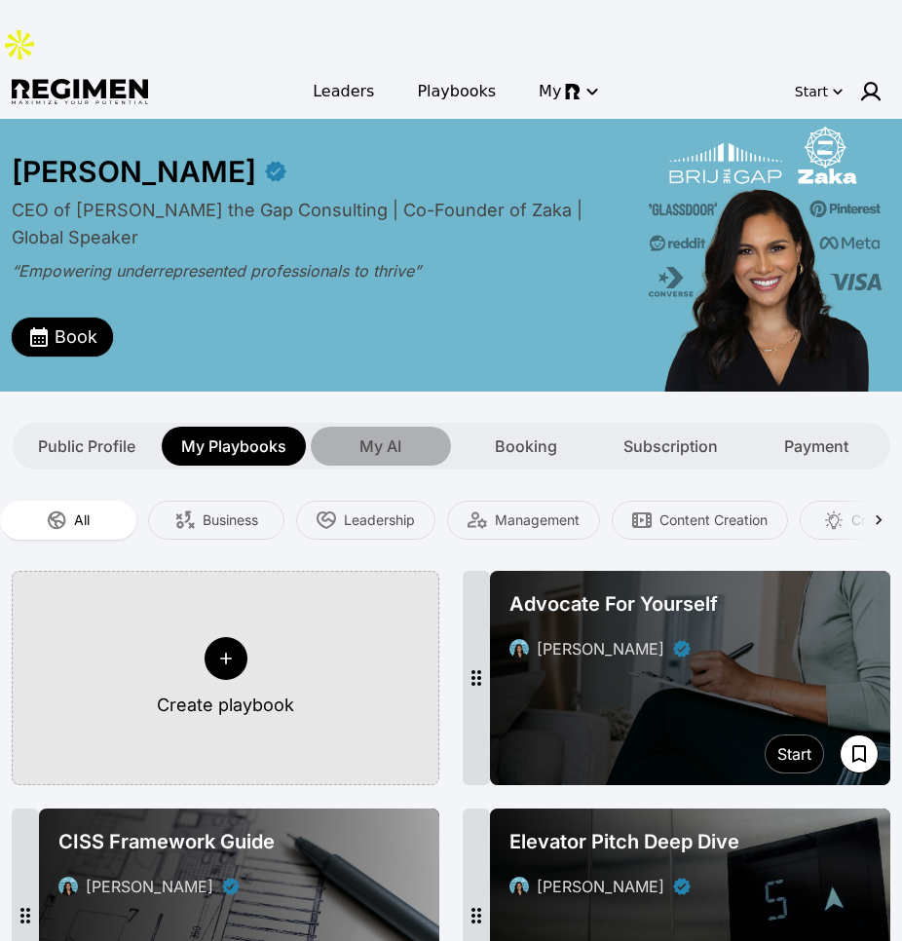
click at [372, 434] on span "My AI" at bounding box center [380, 445] width 42 height 23
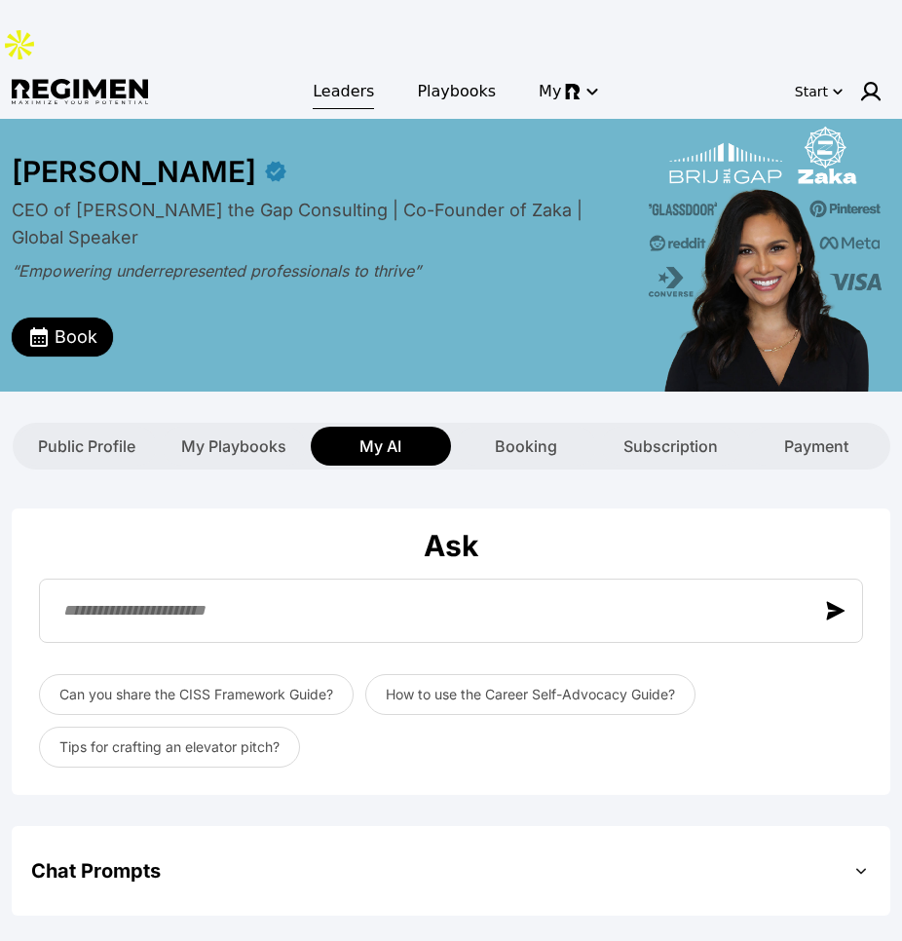
click at [336, 74] on link "Leaders" at bounding box center [343, 91] width 85 height 35
